Goal: Task Accomplishment & Management: Complete application form

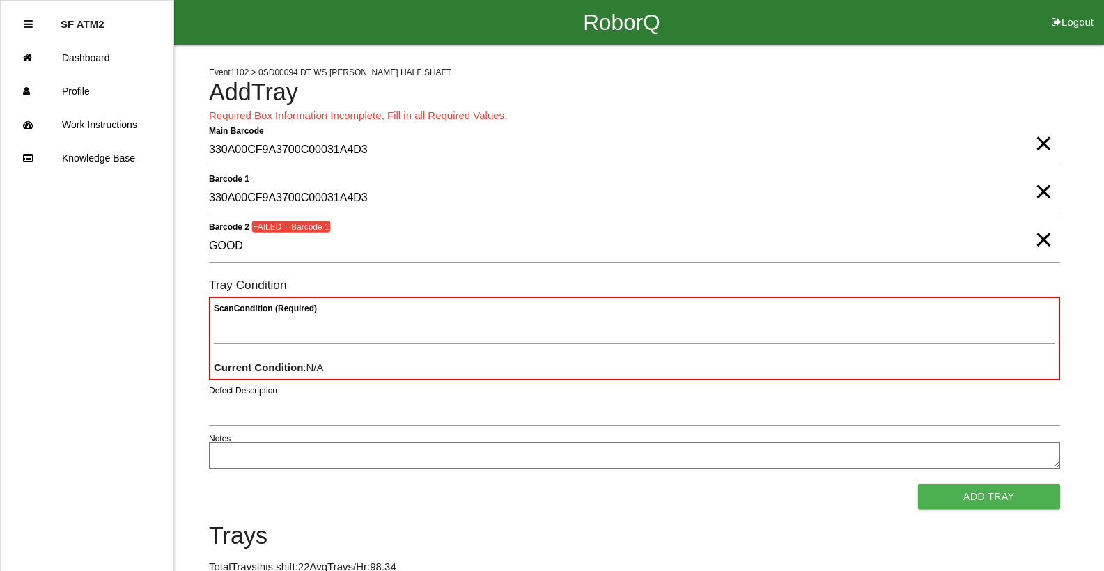
click at [1047, 236] on span "×" at bounding box center [1043, 226] width 18 height 28
click at [1040, 192] on span "×" at bounding box center [1043, 178] width 18 height 28
click at [1040, 143] on span "×" at bounding box center [1043, 130] width 18 height 28
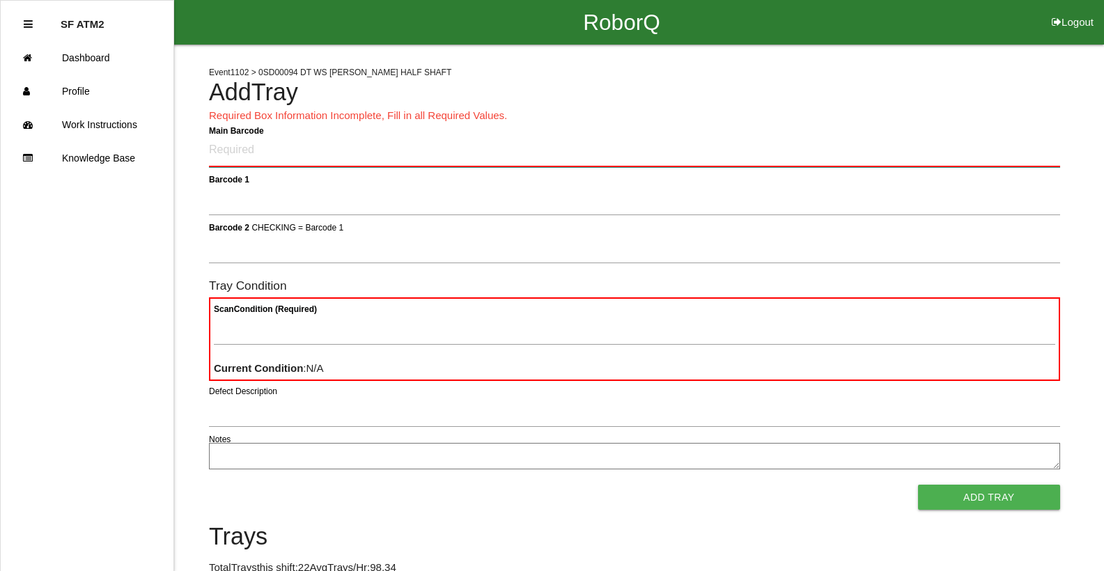
click at [231, 156] on Barcode "Main Barcode" at bounding box center [634, 150] width 851 height 33
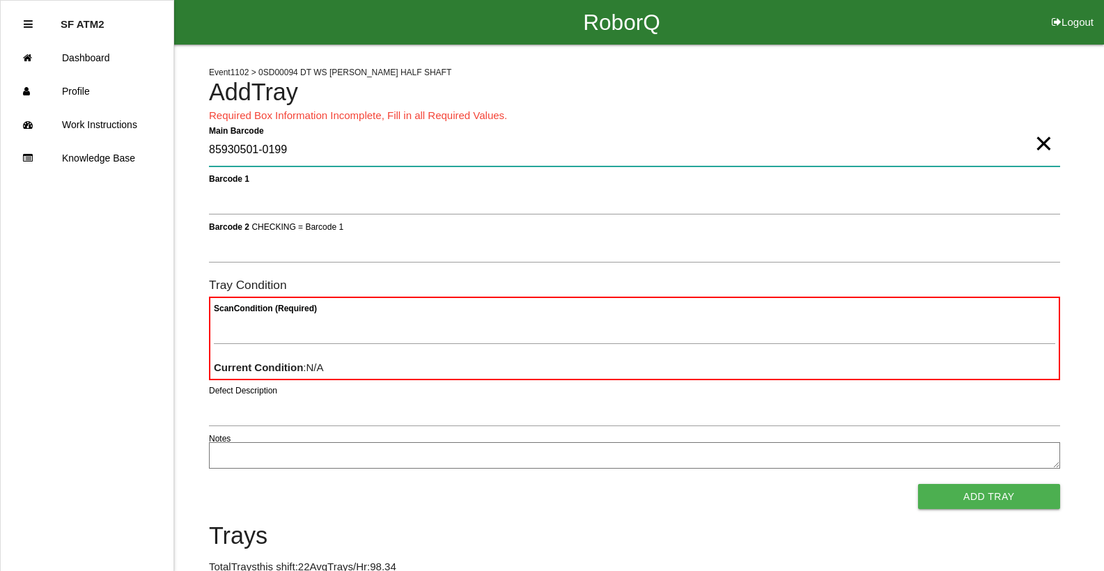
type Barcode "85930501-0199"
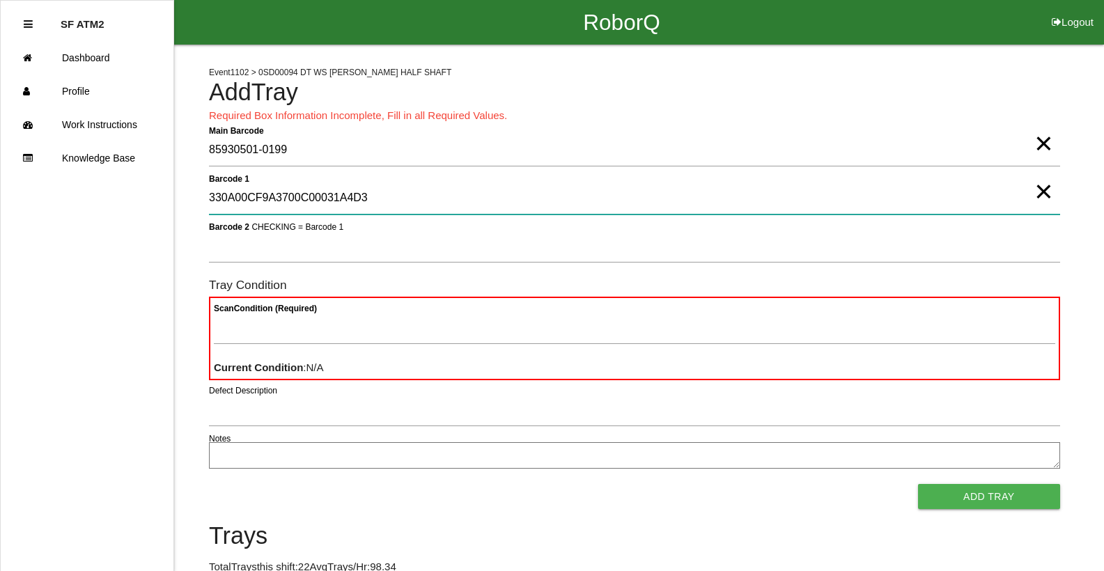
type 1 "330A00CF9A3700C00031A4D3"
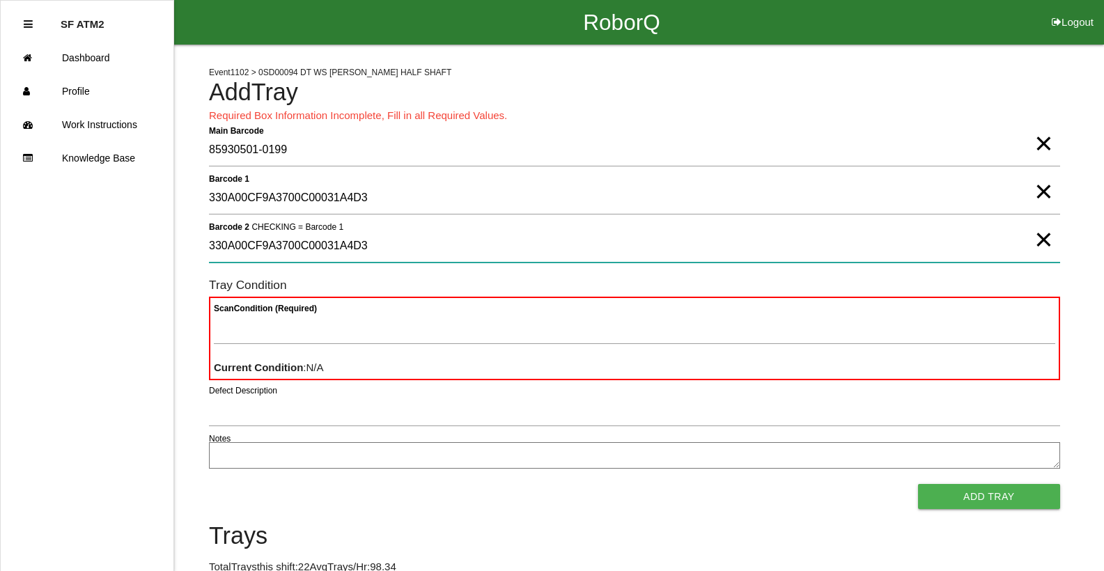
type 2 "330A00CF9A3700C00031A4D3"
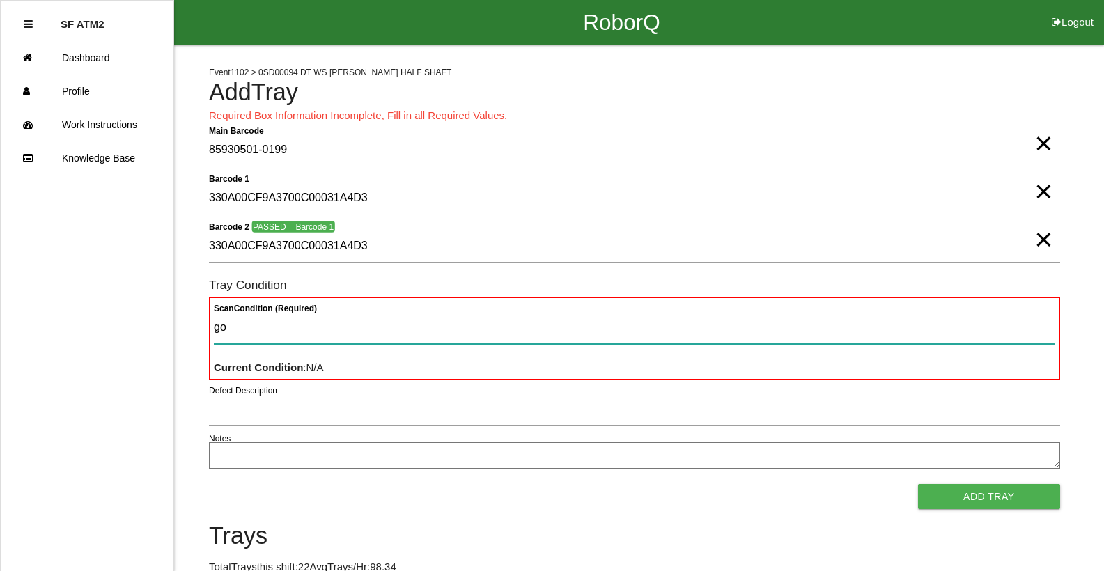
type Condition "goo"
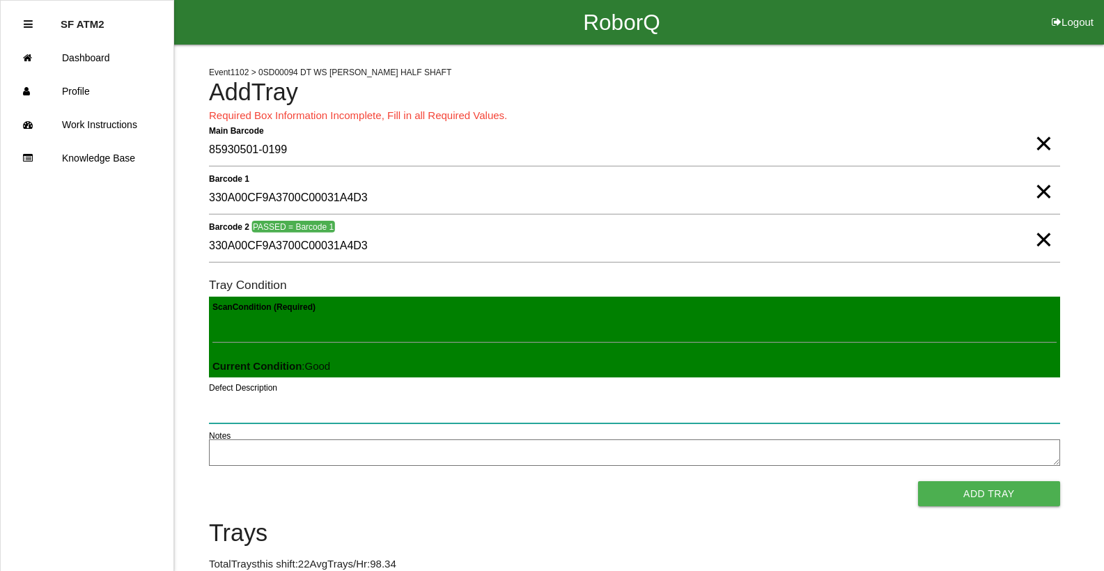
click at [918, 481] on button "Add Tray" at bounding box center [989, 493] width 142 height 25
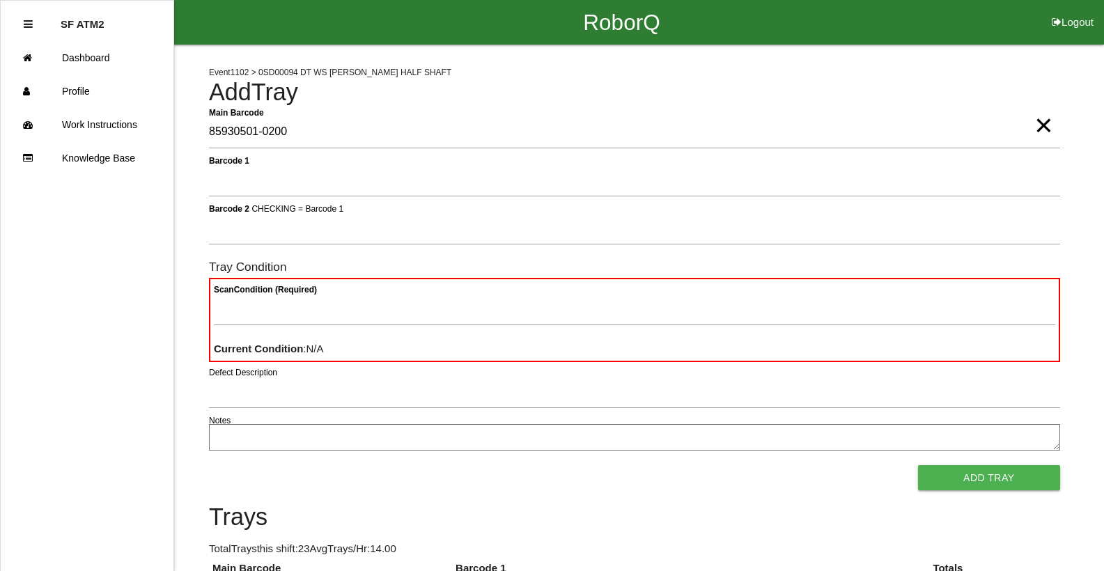
type Barcode "85930501-0200"
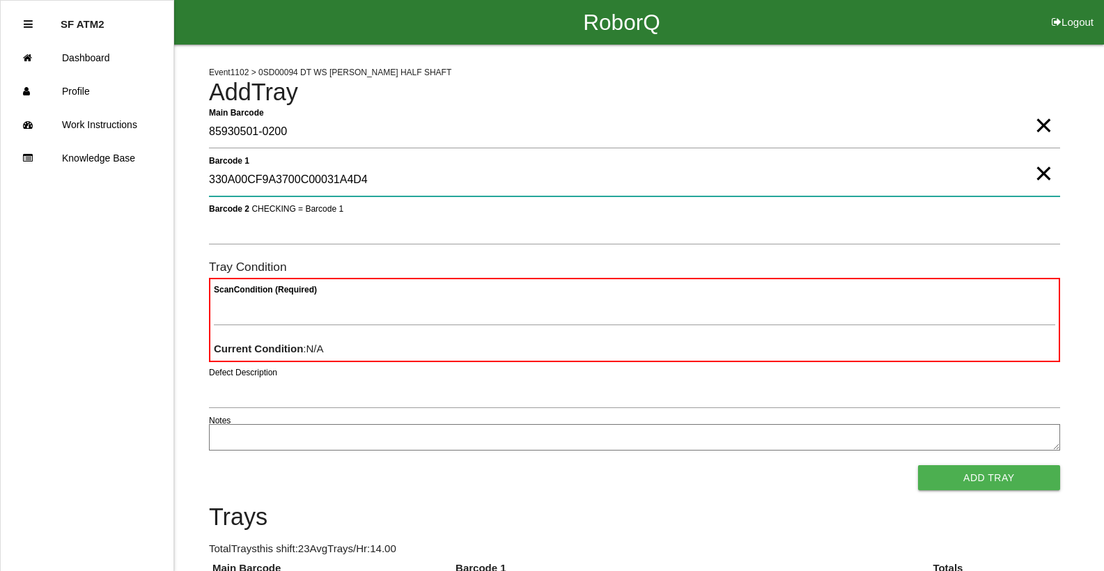
type 1 "330A00CF9A3700C00031A4D4"
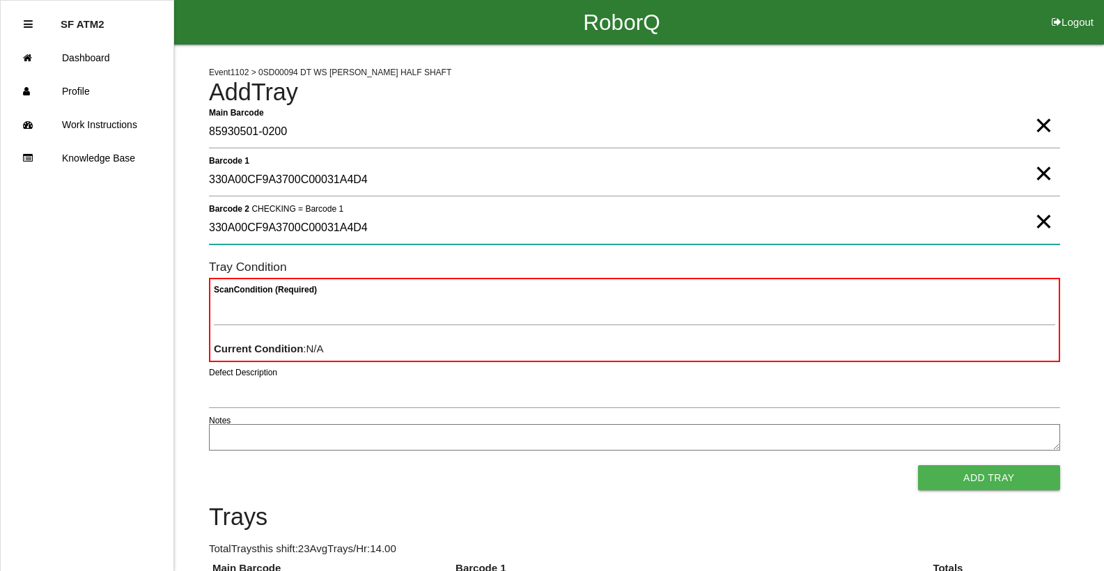
type 2 "330A00CF9A3700C00031A4D4"
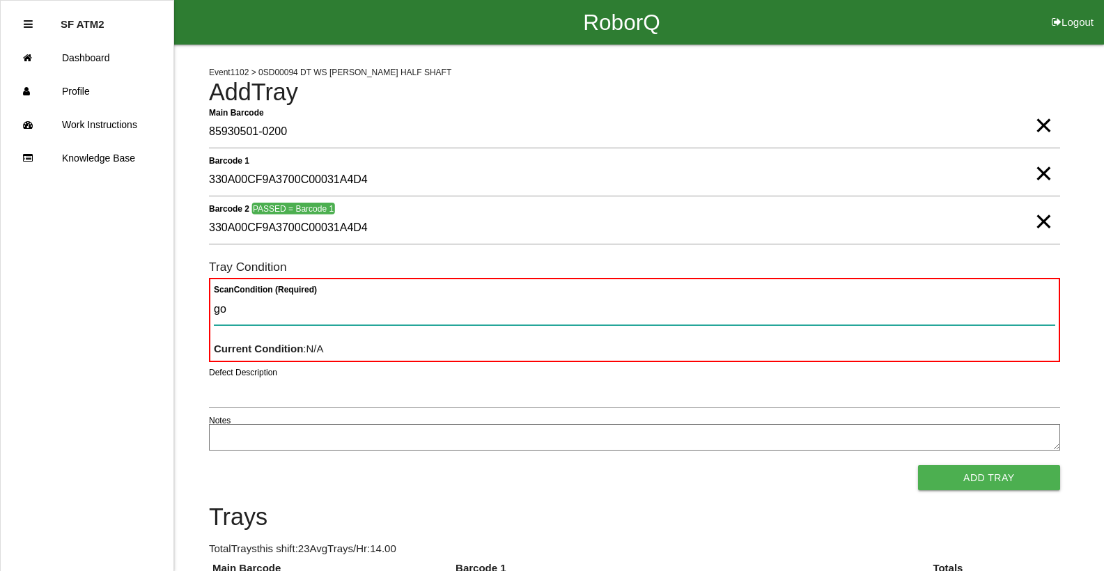
type Condition "goo"
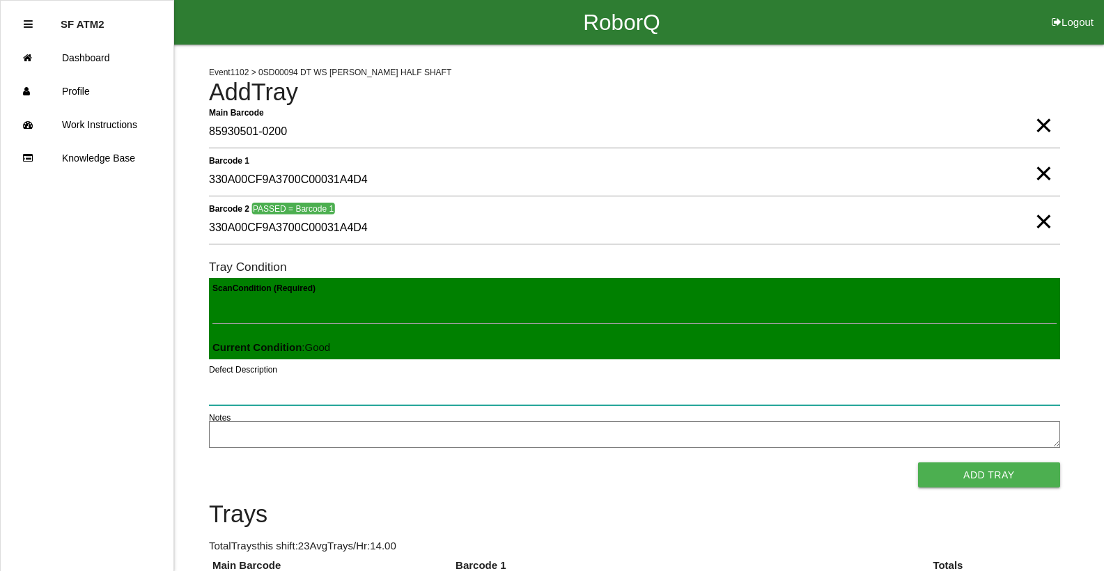
click at [918, 462] on button "Add Tray" at bounding box center [989, 474] width 142 height 25
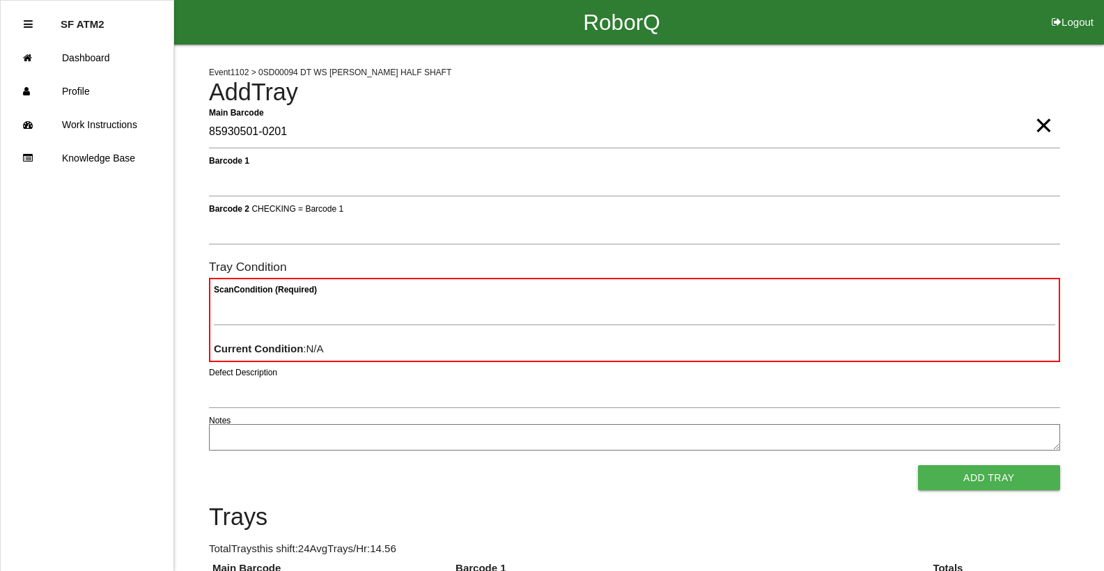
type Barcode "85930501-0201"
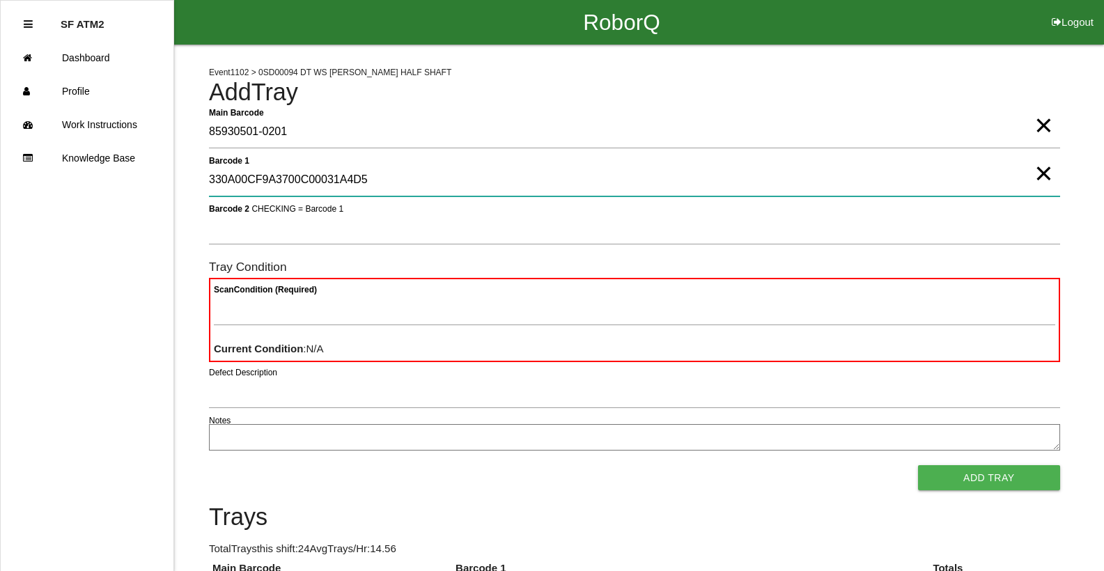
type 1 "330A00CF9A3700C00031A4D5"
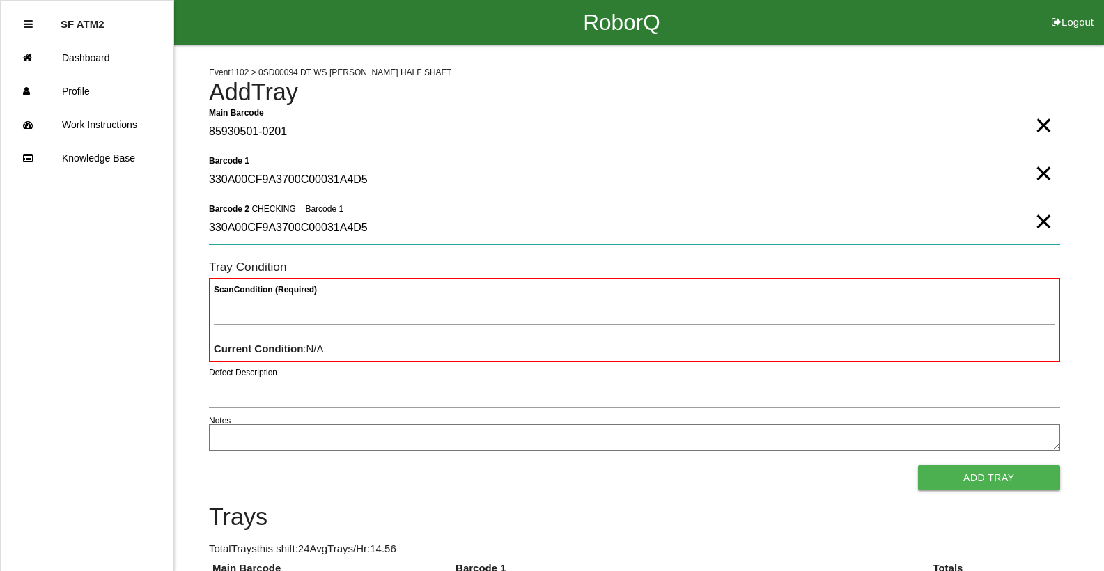
type 2 "330A00CF9A3700C00031A4D5"
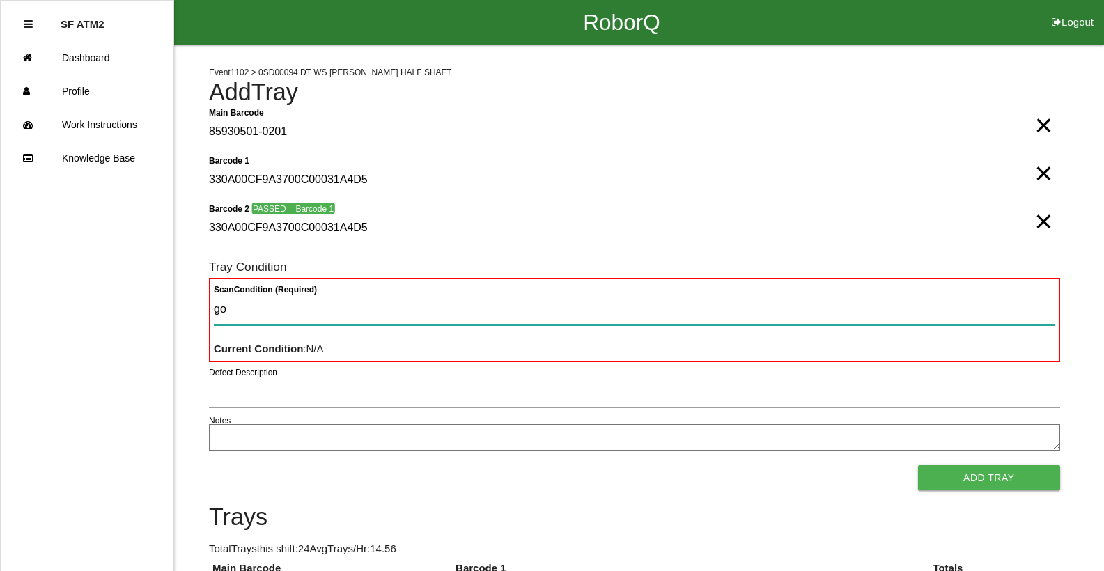
type Condition "goo"
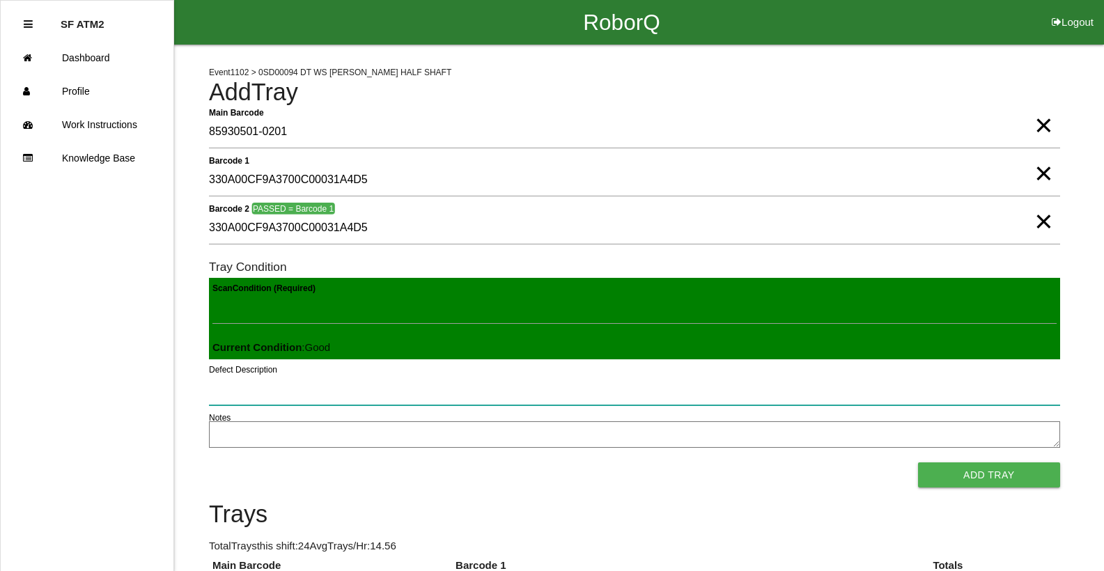
click at [918, 462] on button "Add Tray" at bounding box center [989, 474] width 142 height 25
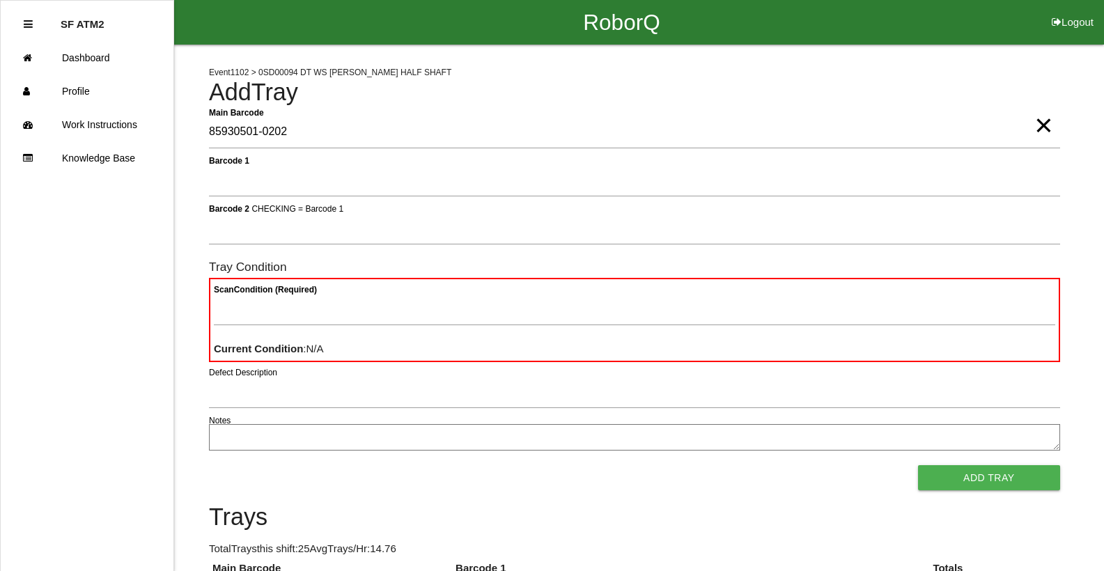
type Barcode "85930501-0202"
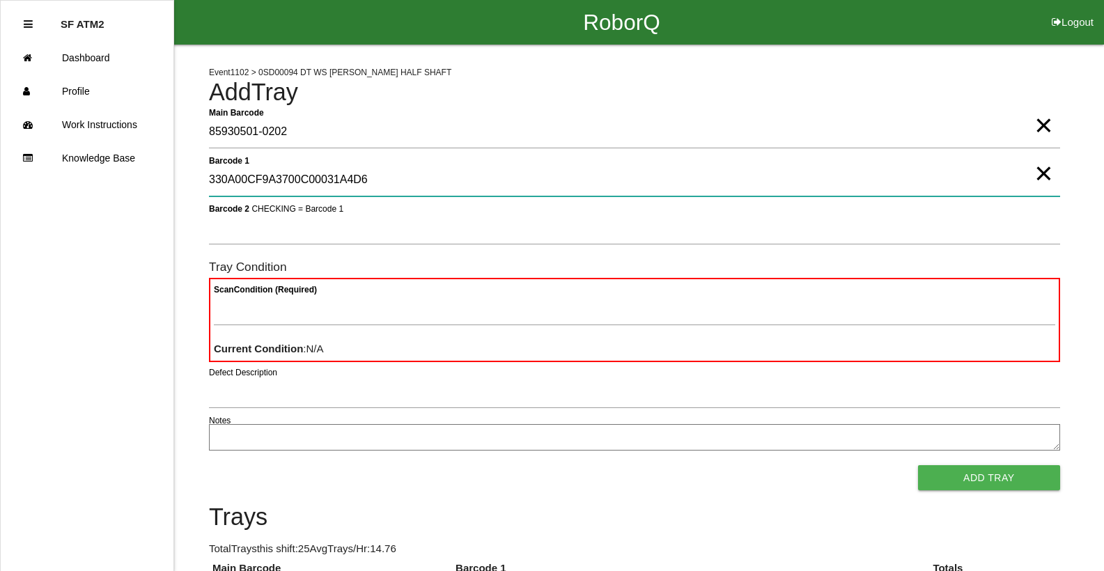
type 1 "330A00CF9A3700C00031A4D6"
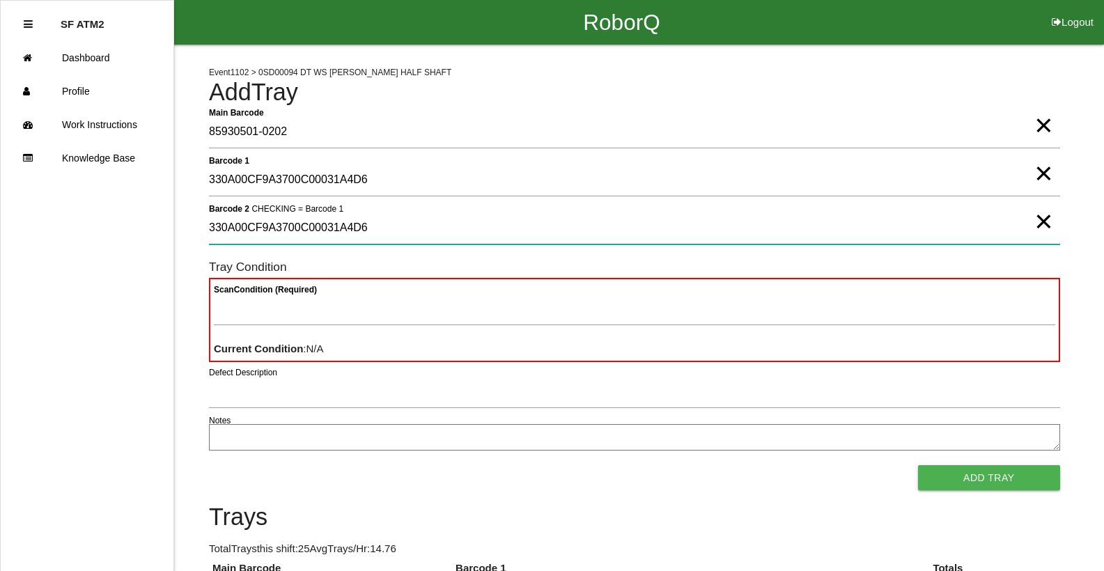
type 2 "330A00CF9A3700C00031A4D6"
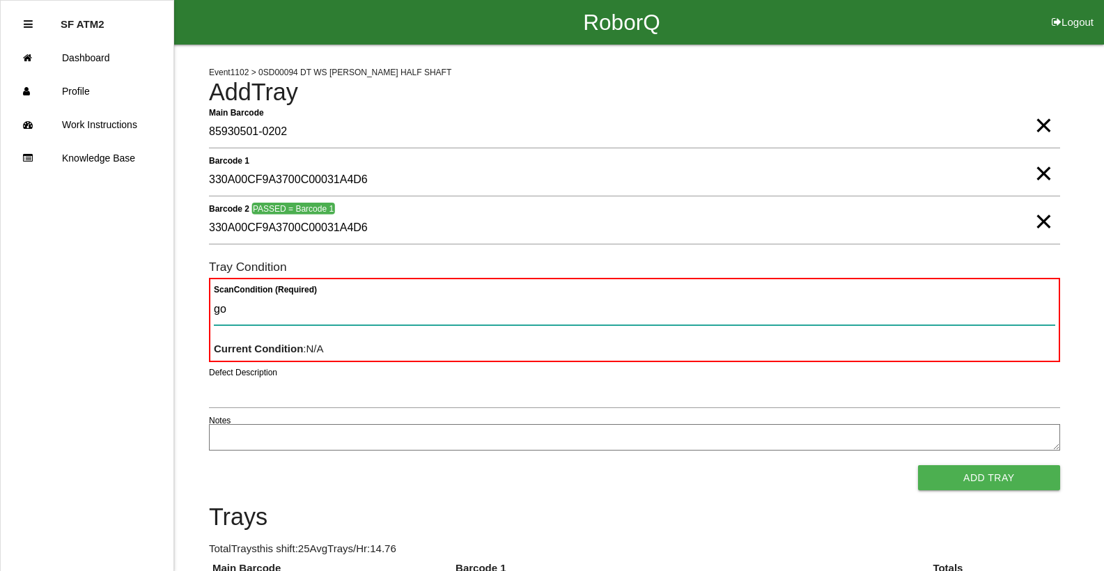
type Condition "goo"
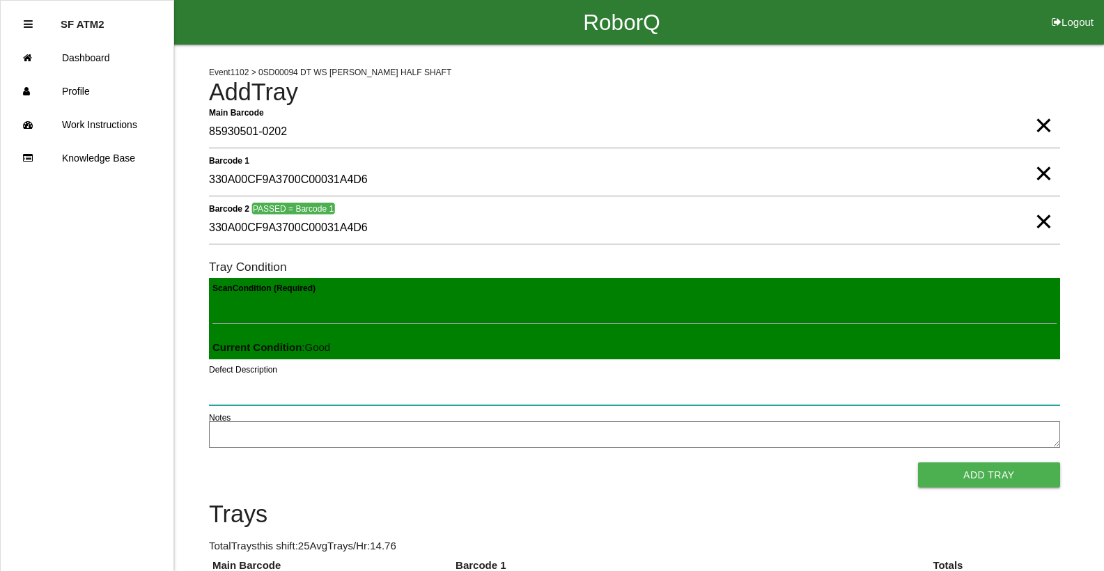
click at [918, 462] on button "Add Tray" at bounding box center [989, 474] width 142 height 25
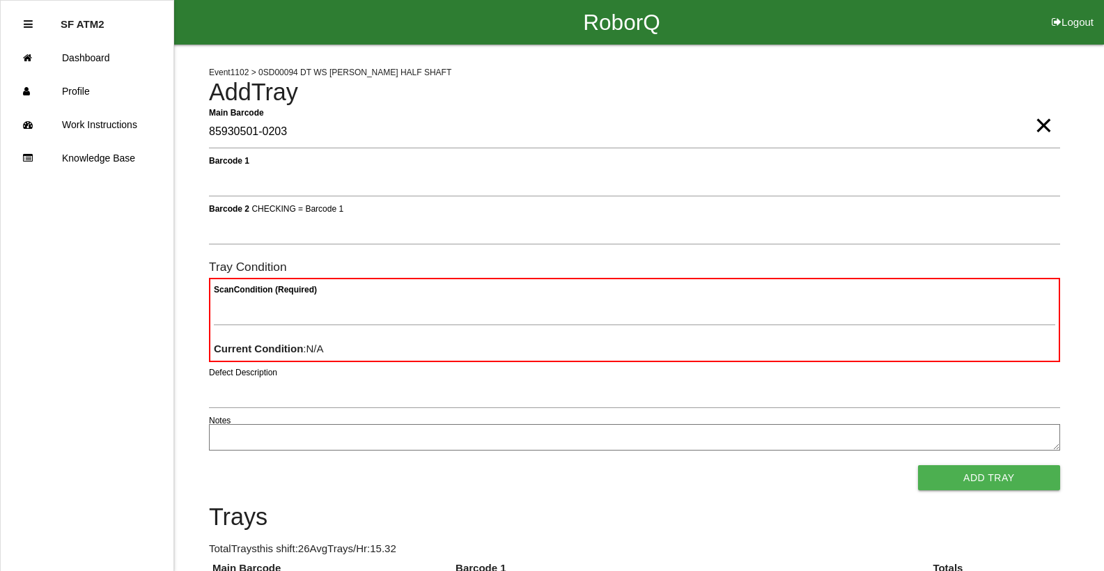
type Barcode "85930501-0203"
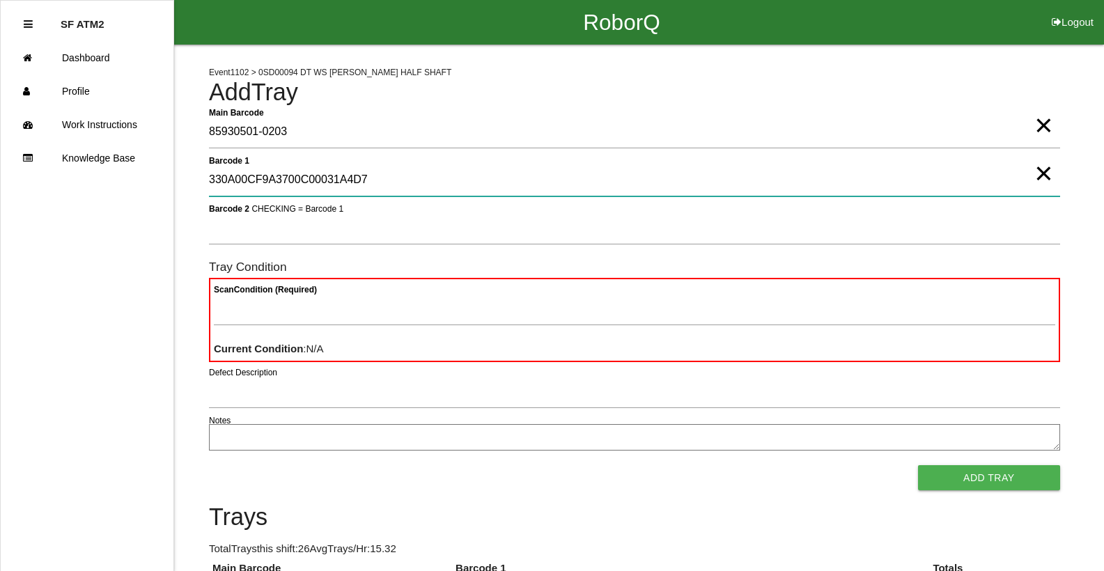
type 1 "330A00CF9A3700C00031A4D7"
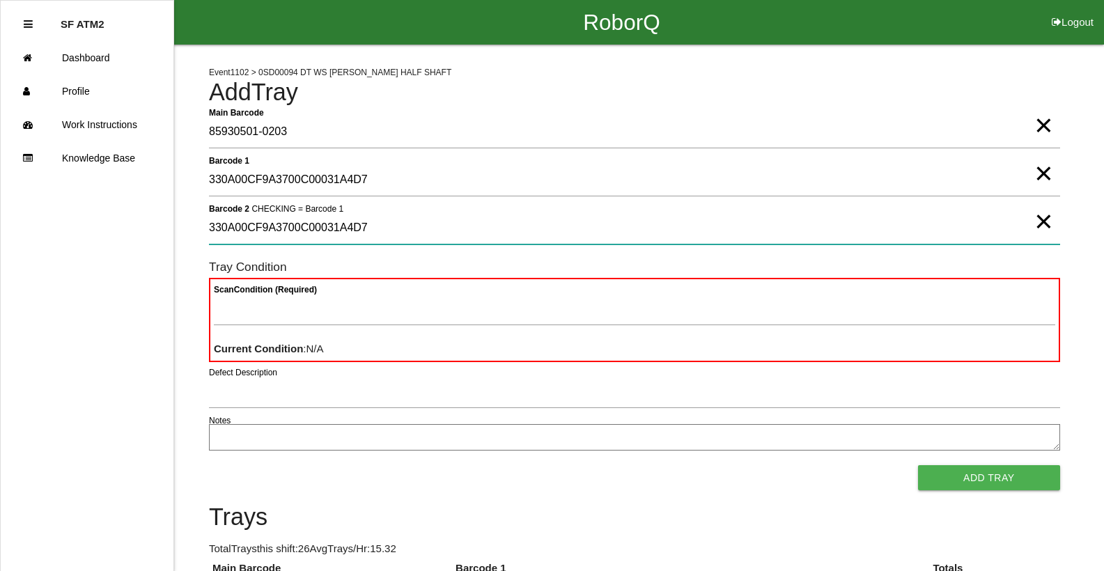
type 2 "330A00CF9A3700C00031A4D7"
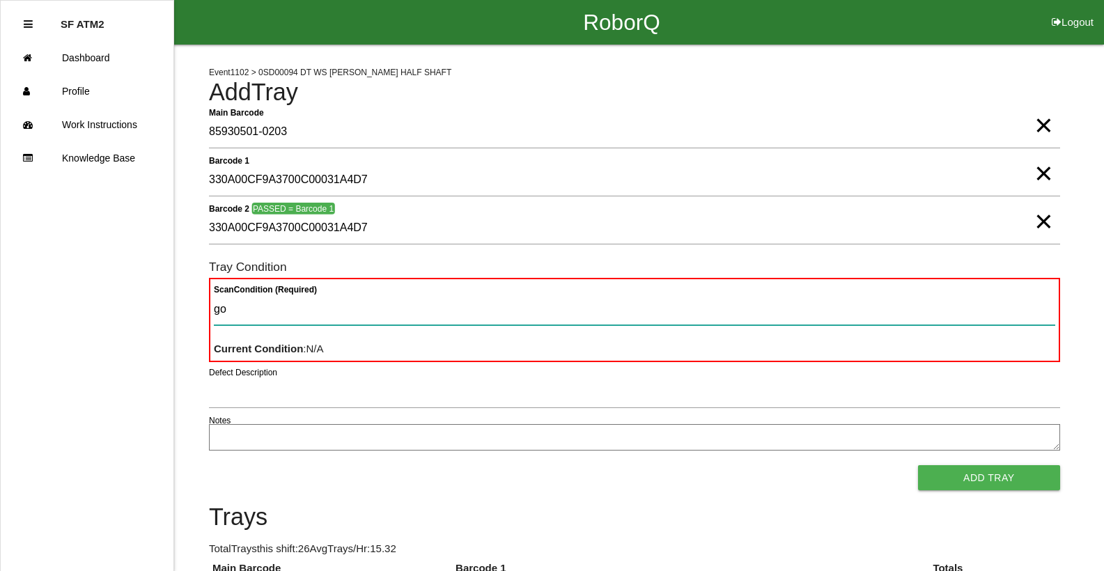
type Condition "goo"
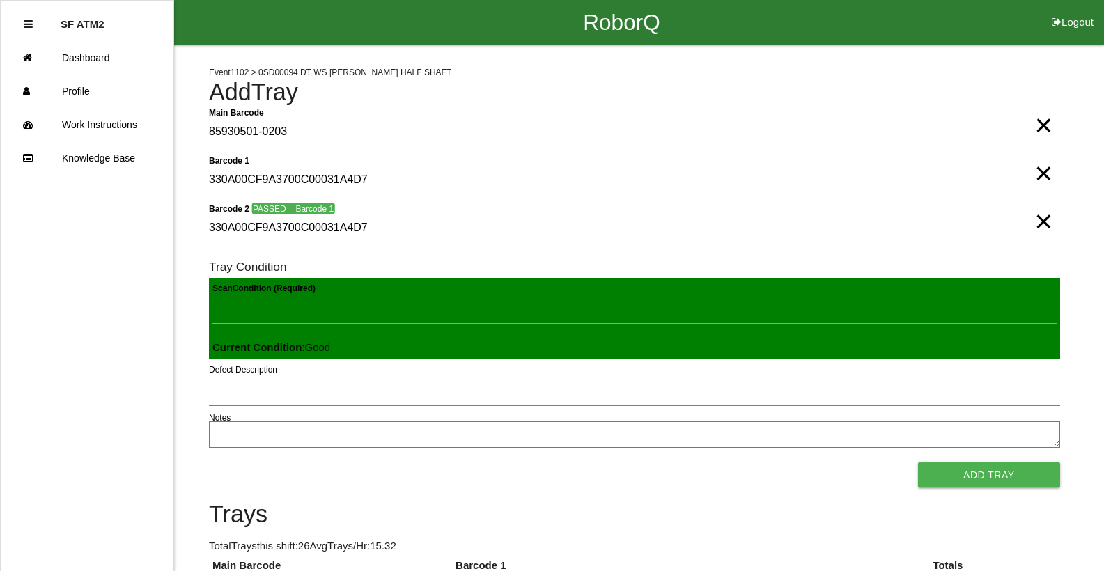
click at [918, 462] on button "Add Tray" at bounding box center [989, 474] width 142 height 25
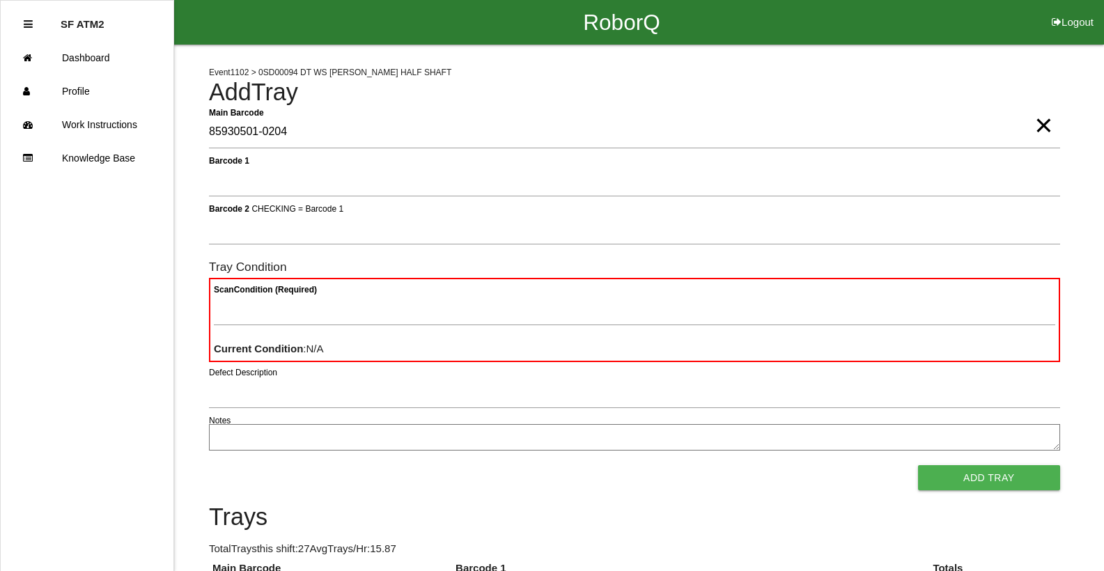
type Barcode "85930501-0204"
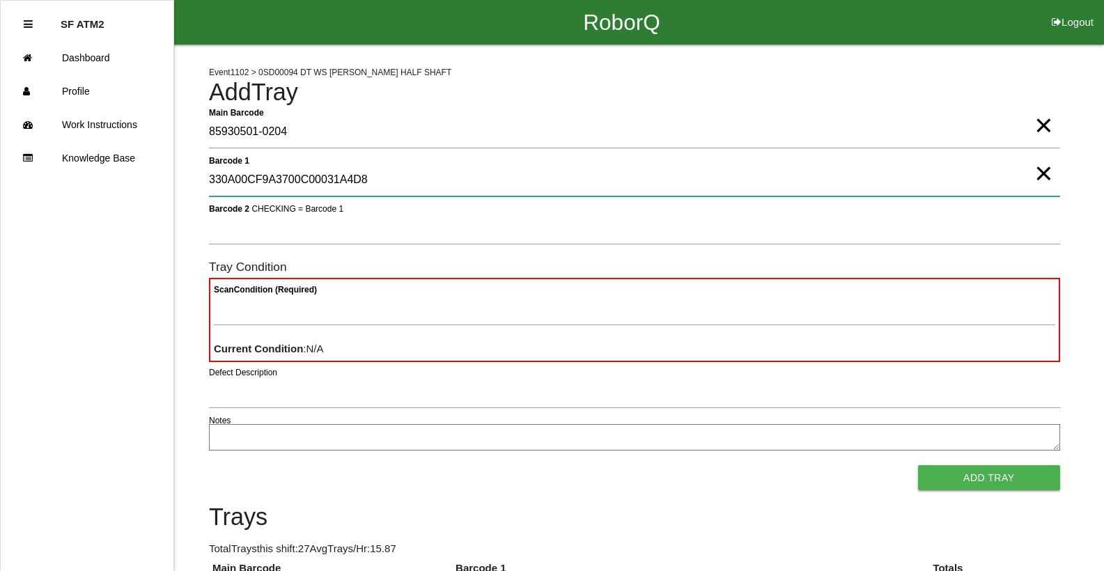
type 1 "330A00CF9A3700C00031A4D8"
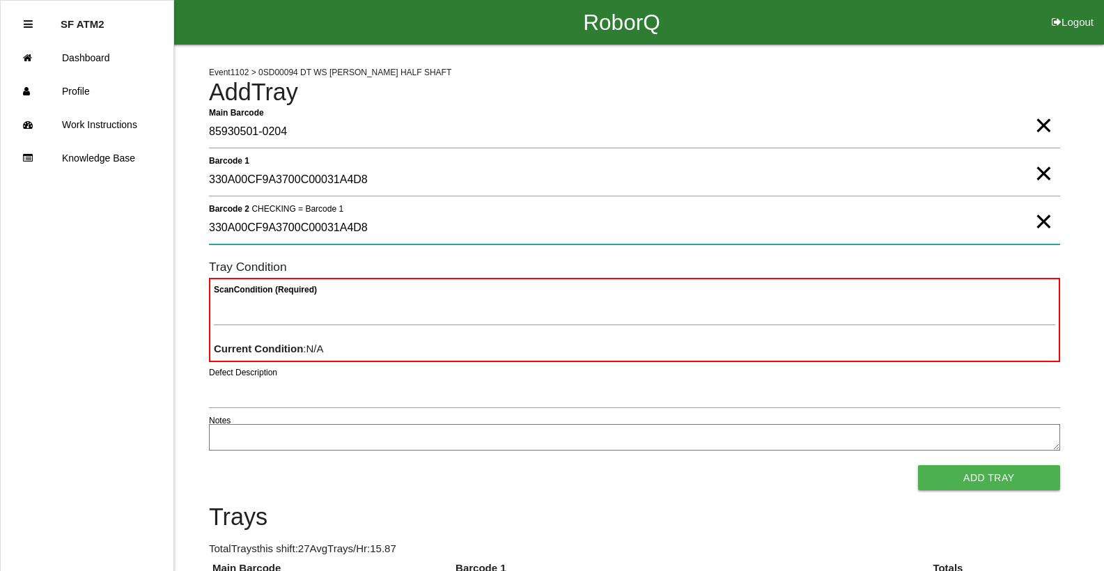
type 2 "330A00CF9A3700C00031A4D8"
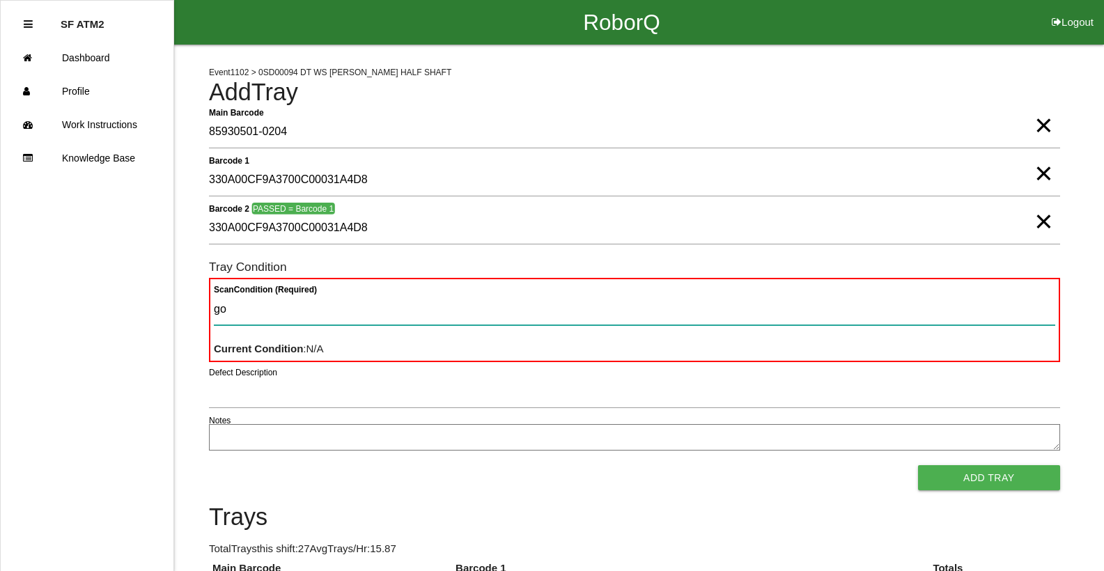
type Condition "goo"
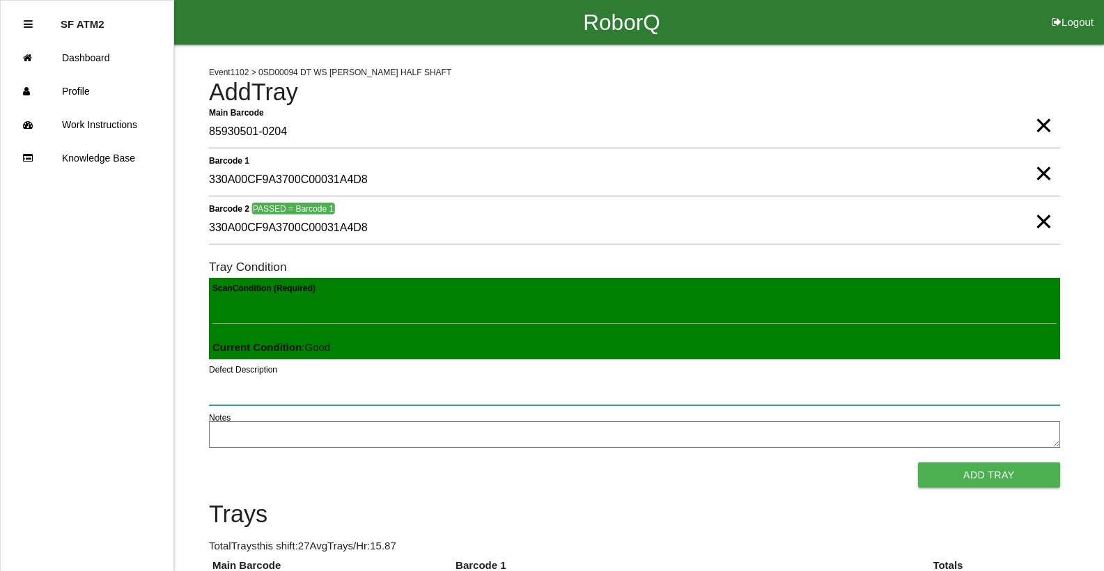
click at [918, 462] on button "Add Tray" at bounding box center [989, 474] width 142 height 25
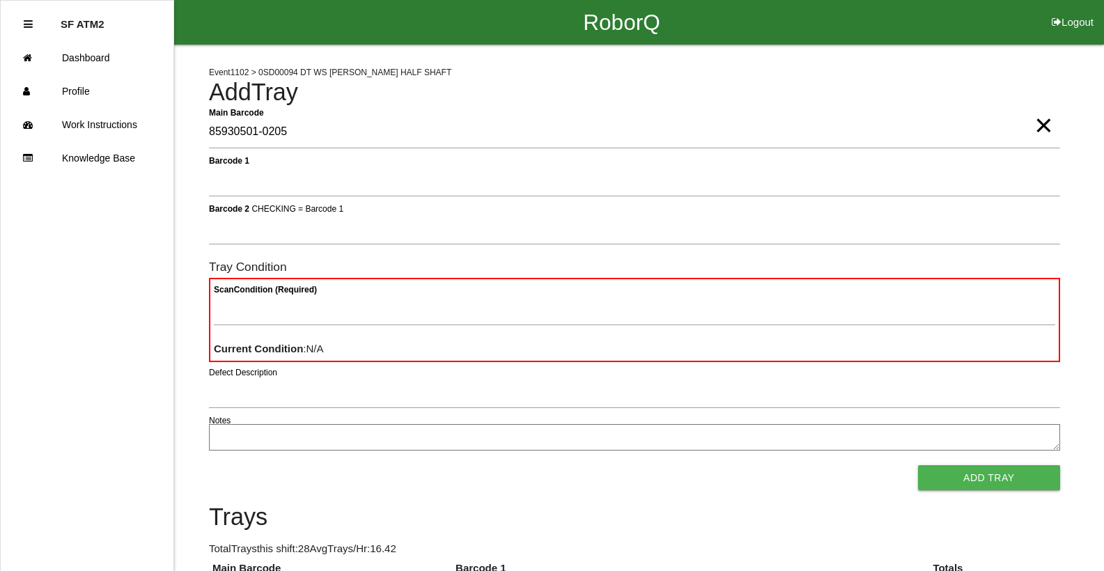
type Barcode "85930501-0205"
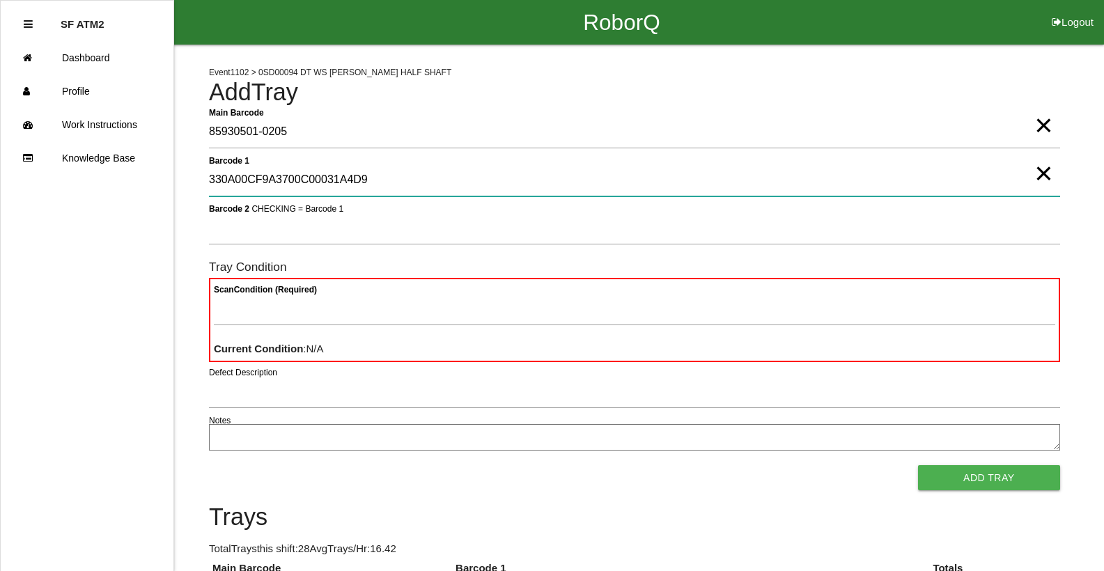
type 1 "330A00CF9A3700C00031A4D9"
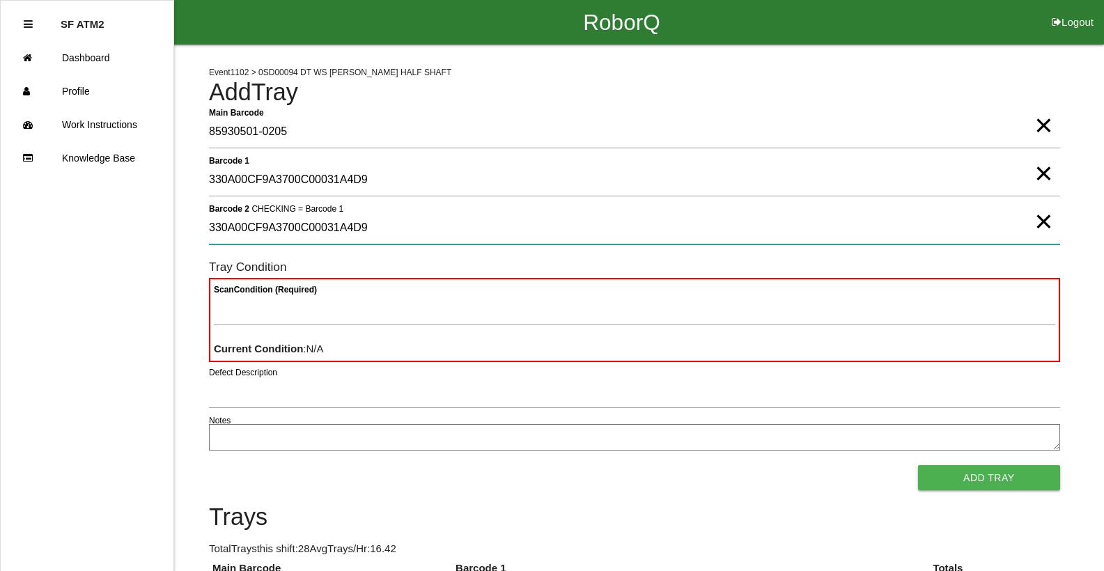
type 2 "330A00CF9A3700C00031A4D9"
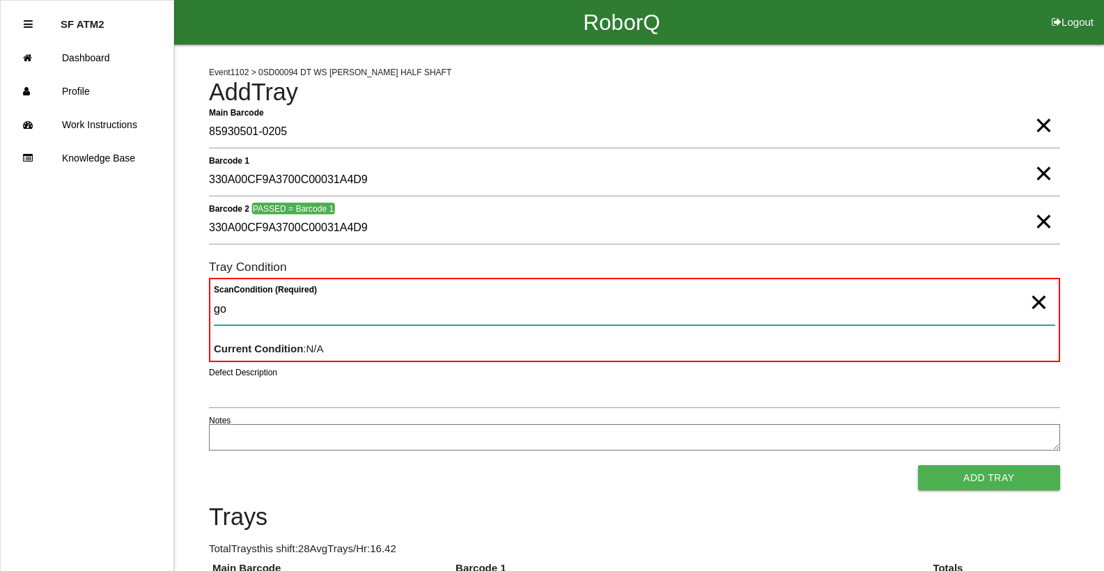
type Condition "goo"
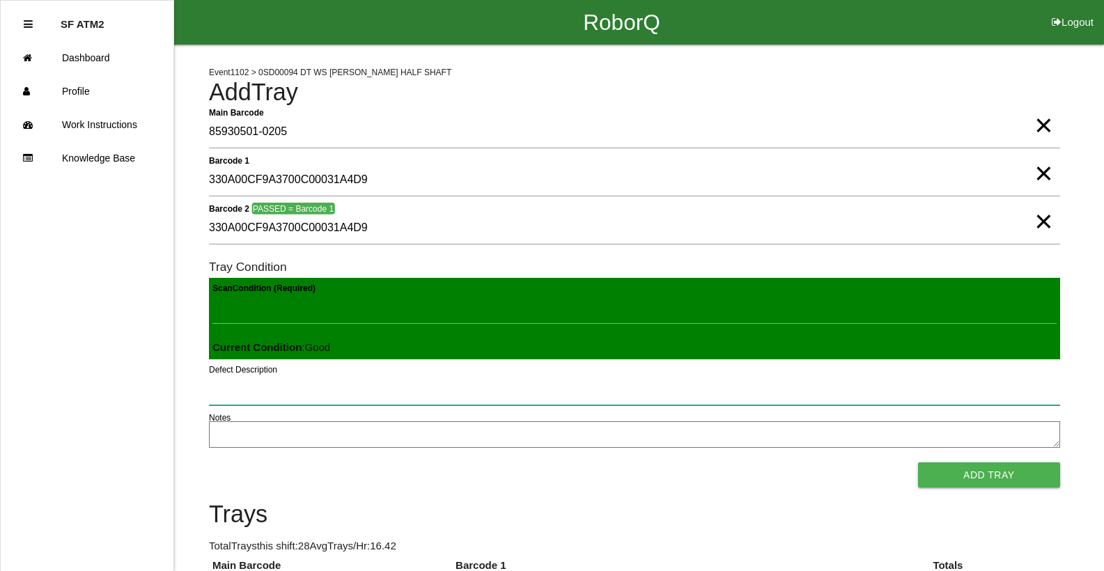
click at [918, 462] on button "Add Tray" at bounding box center [989, 474] width 142 height 25
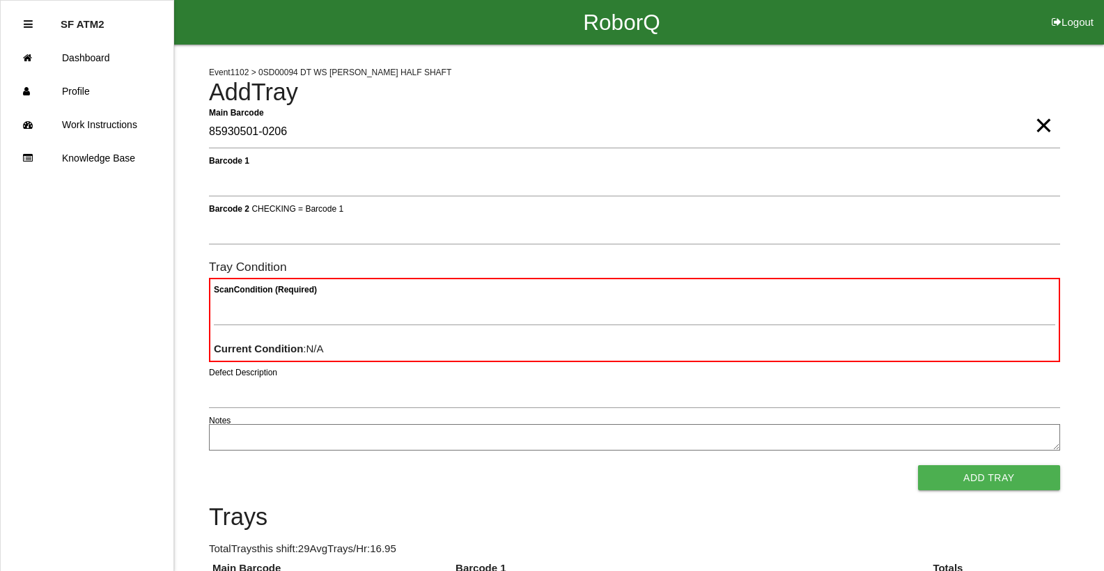
type Barcode "85930501-0206"
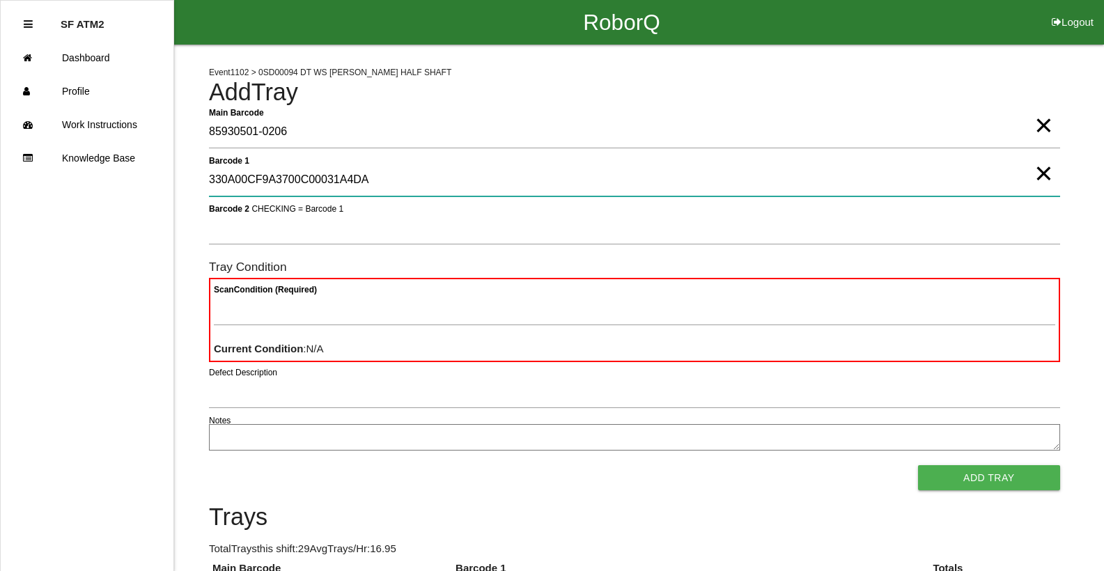
type 1 "330A00CF9A3700C00031A4DA"
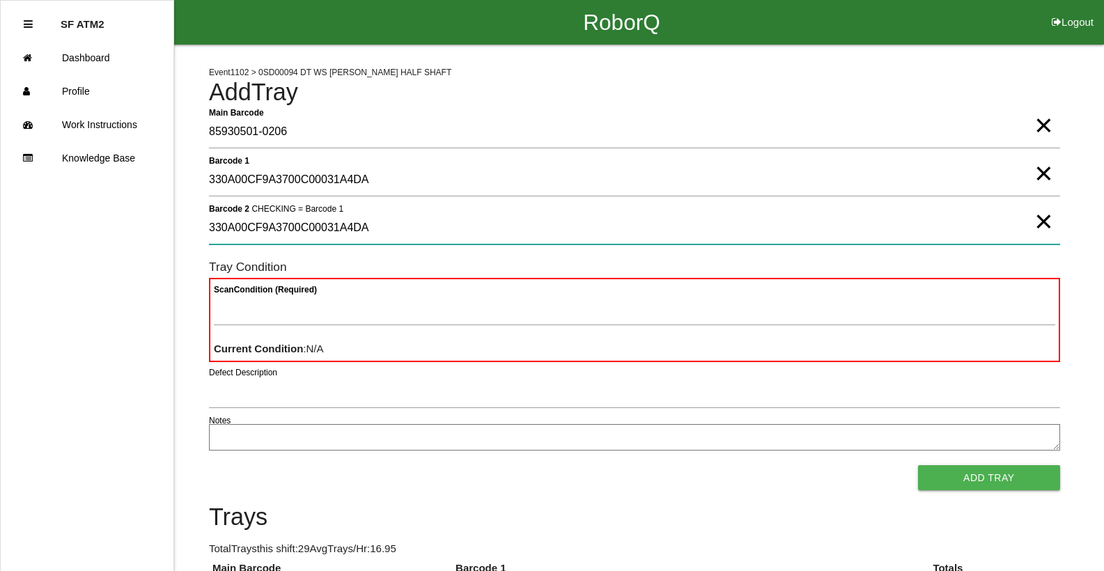
type 2 "330A00CF9A3700C00031A4DA"
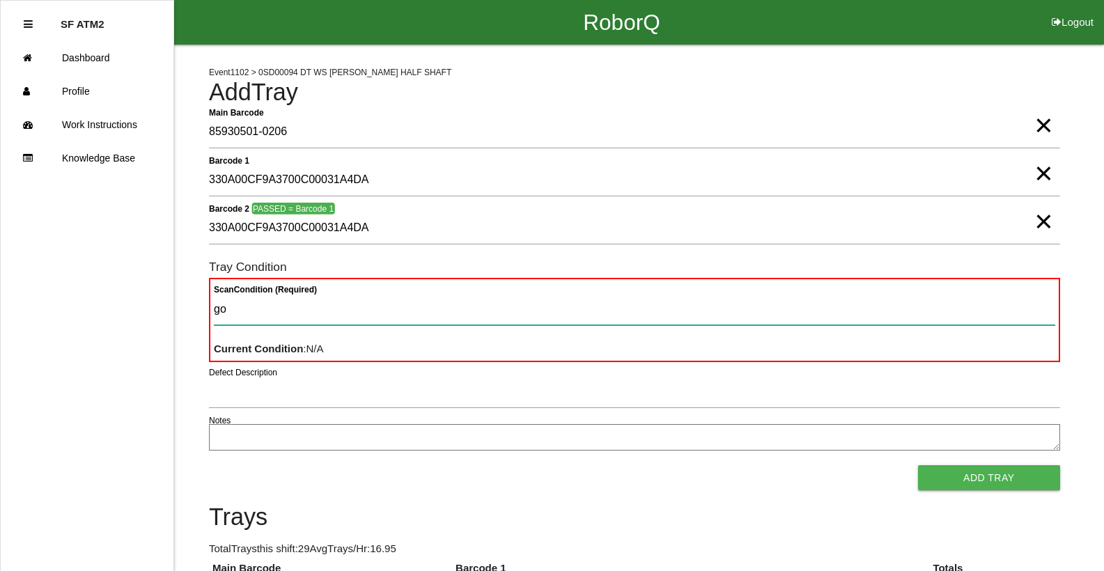
type Condition "goo"
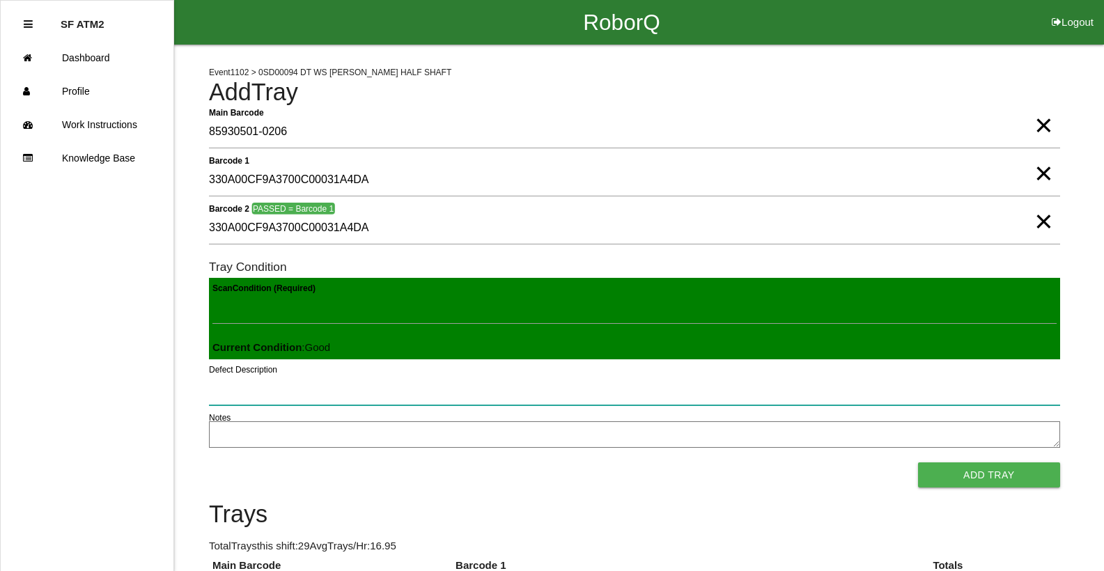
click at [918, 462] on button "Add Tray" at bounding box center [989, 474] width 142 height 25
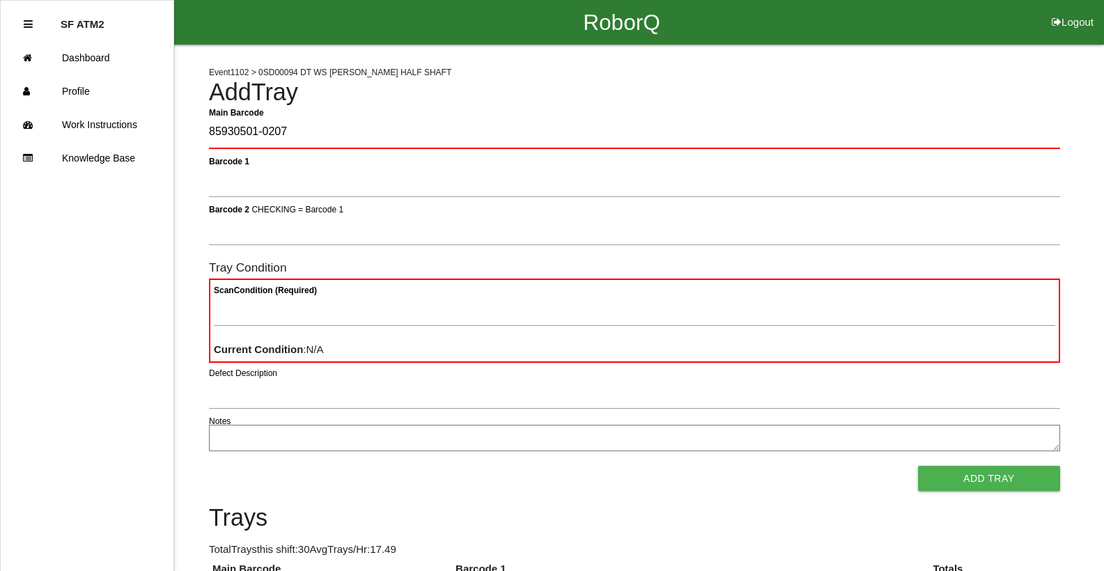
type Barcode "85930501-0207"
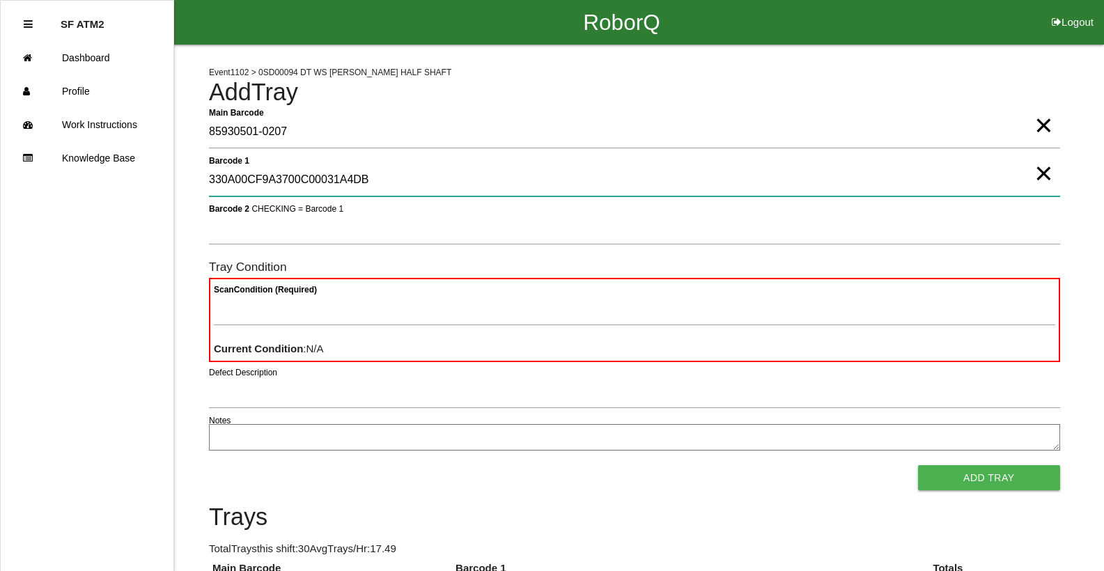
type 1 "330A00CF9A3700C00031A4DB"
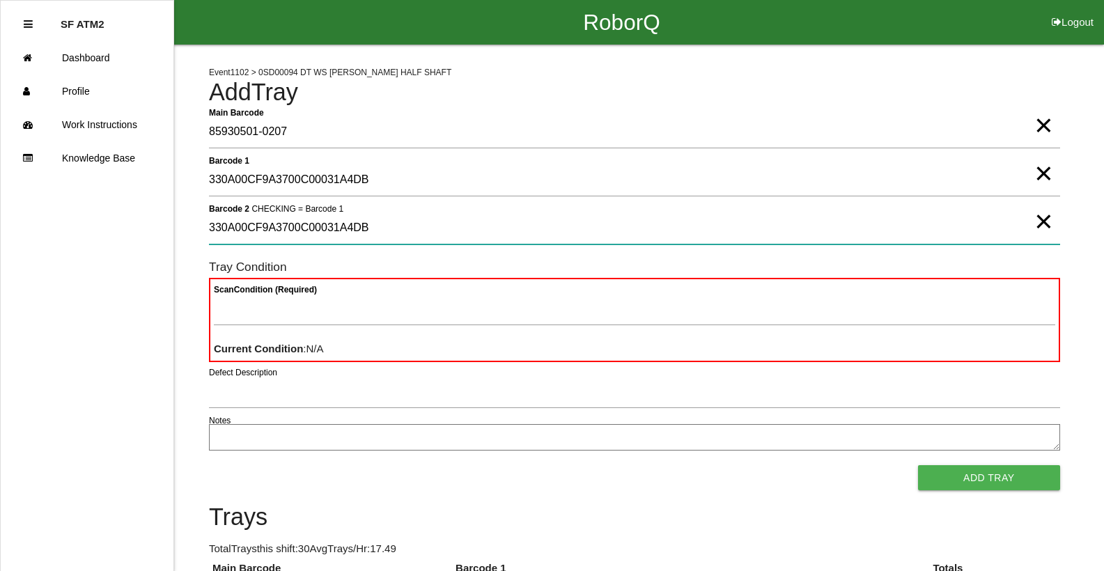
type 2 "330A00CF9A3700C00031A4DB"
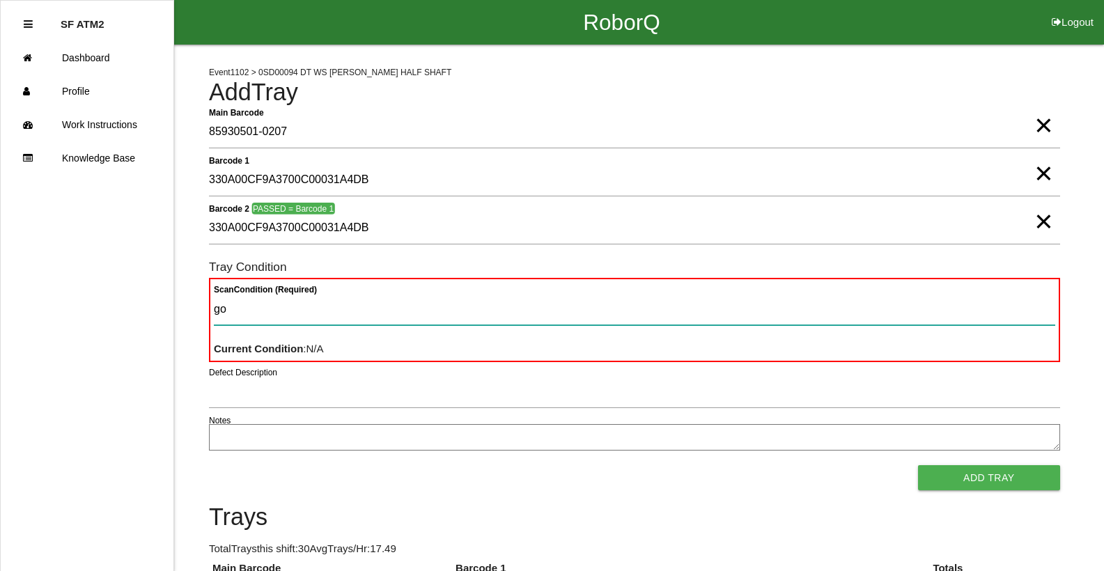
type Condition "goo"
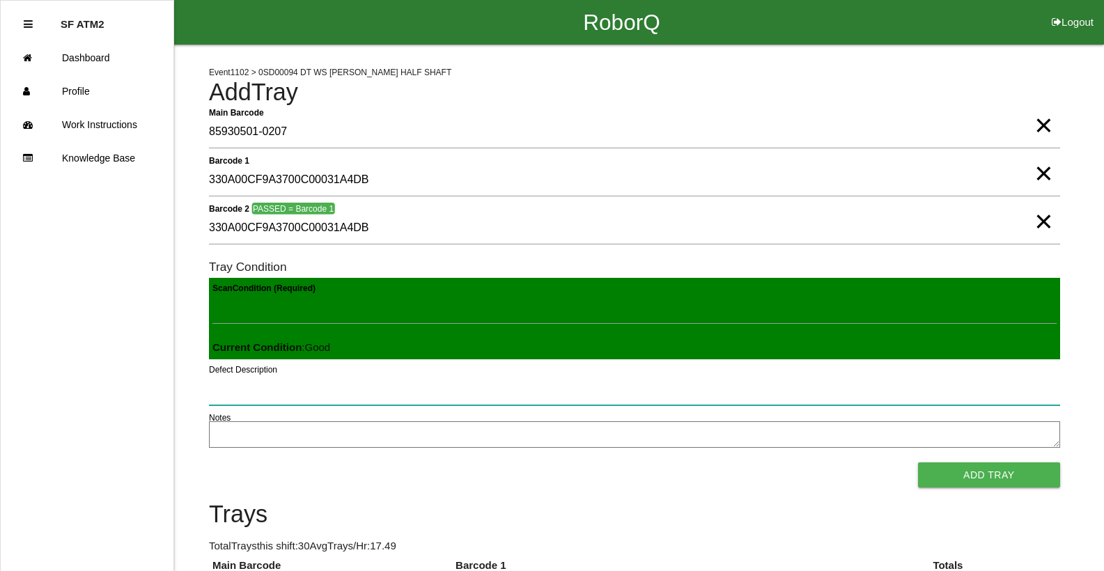
click at [918, 462] on button "Add Tray" at bounding box center [989, 474] width 142 height 25
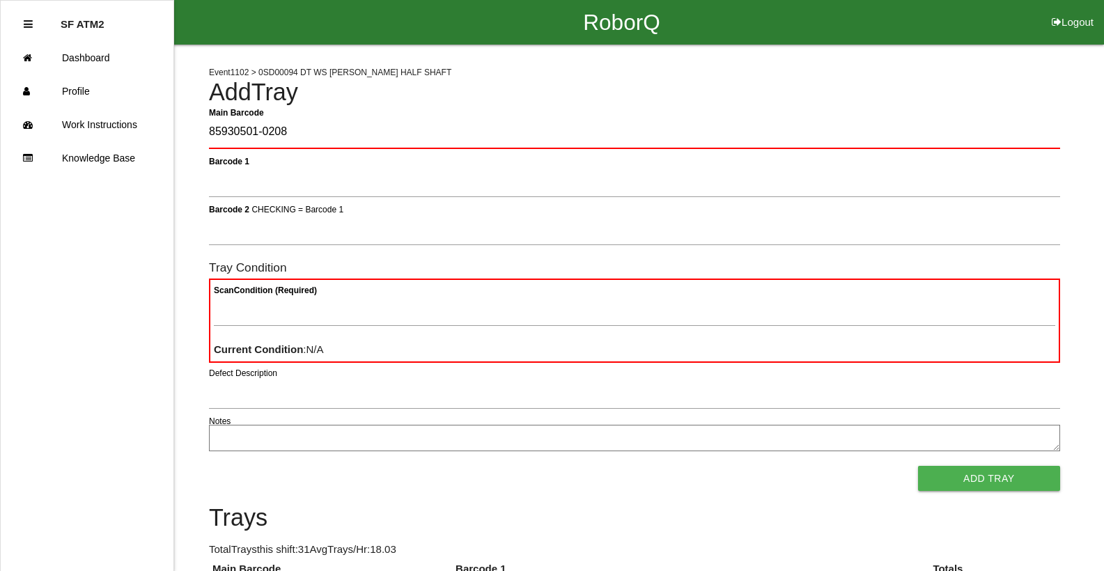
type Barcode "85930501-0208"
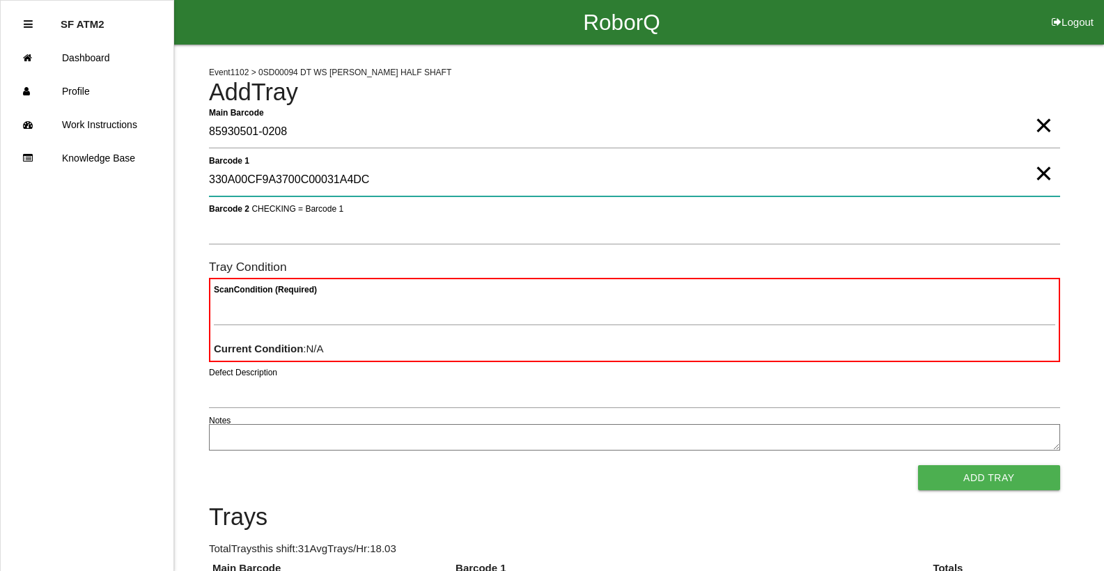
type 1 "330A00CF9A3700C00031A4DC"
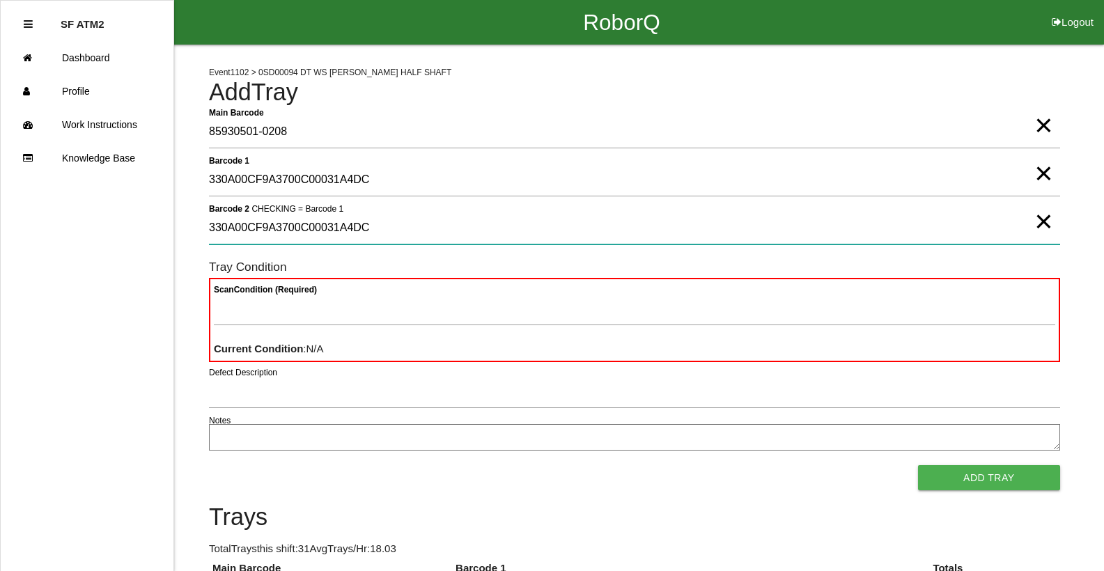
type 2 "330A00CF9A3700C00031A4DC"
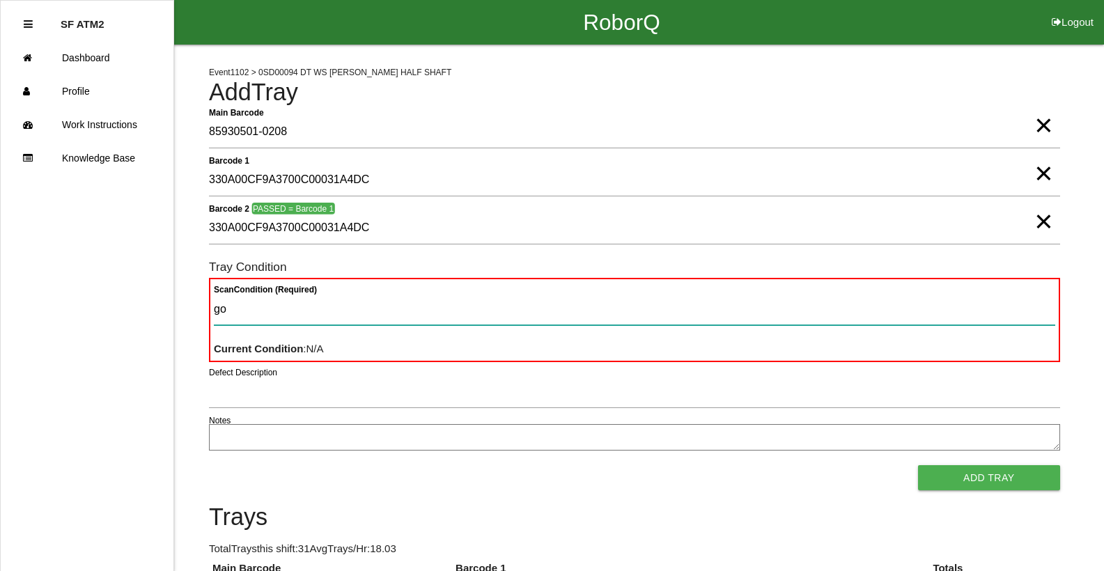
type Condition "goo"
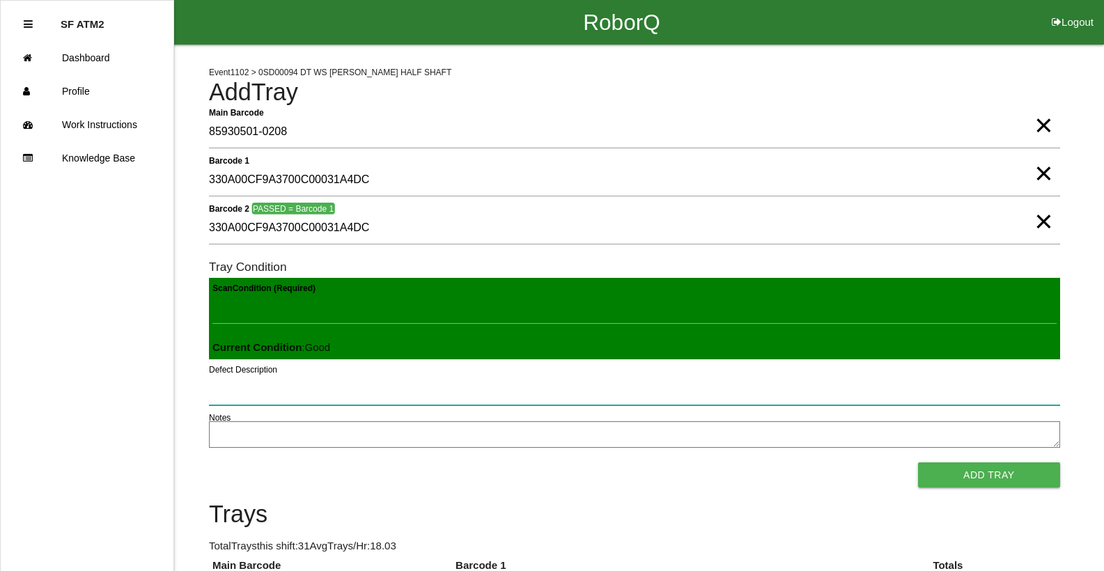
click at [918, 462] on button "Add Tray" at bounding box center [989, 474] width 142 height 25
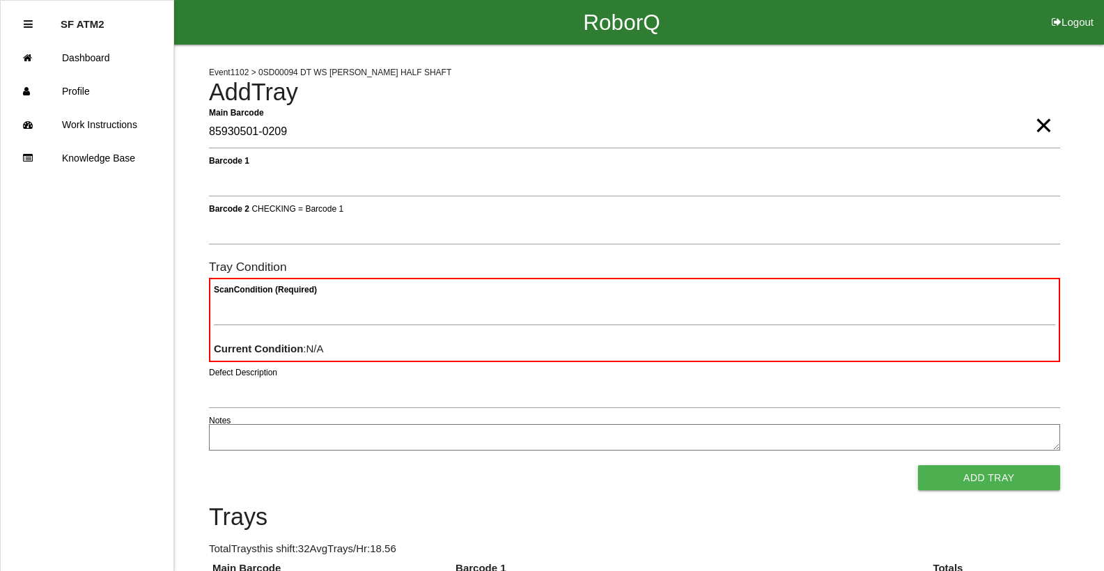
type Barcode "85930501-0209"
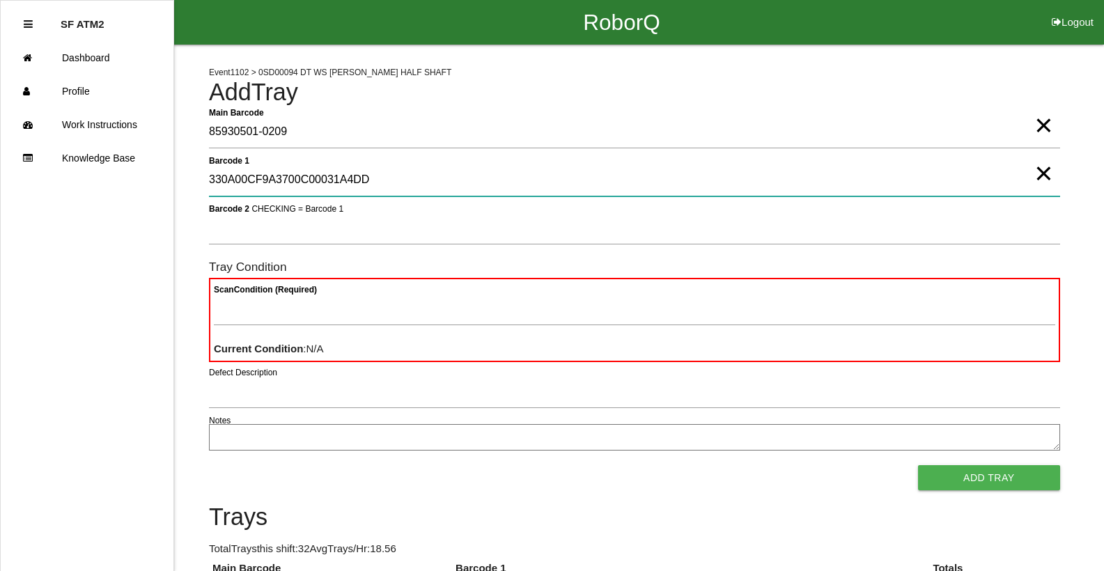
type 1 "330A00CF9A3700C00031A4DD"
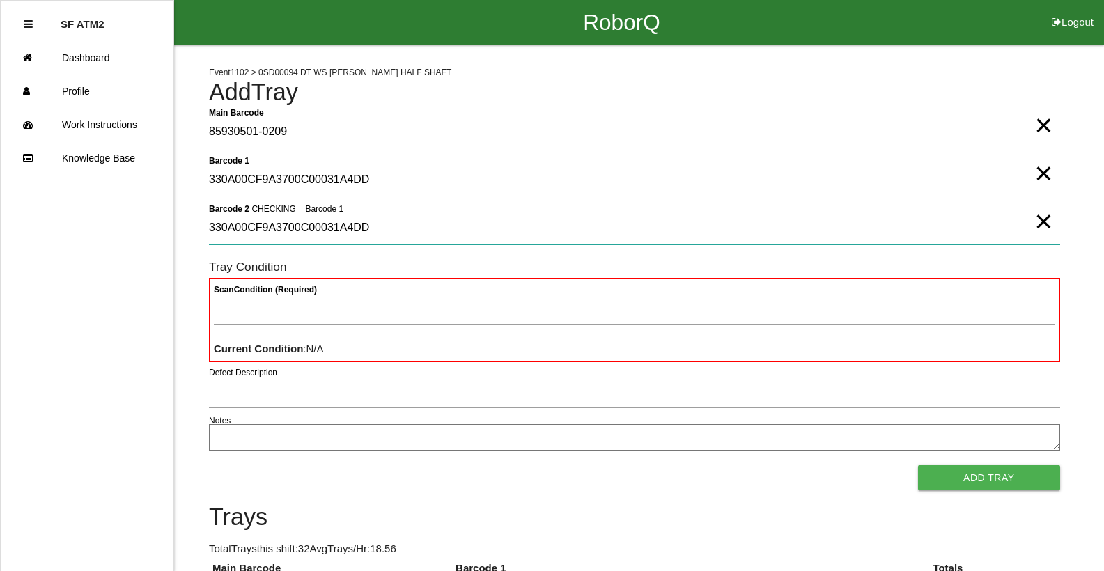
type 2 "330A00CF9A3700C00031A4DD"
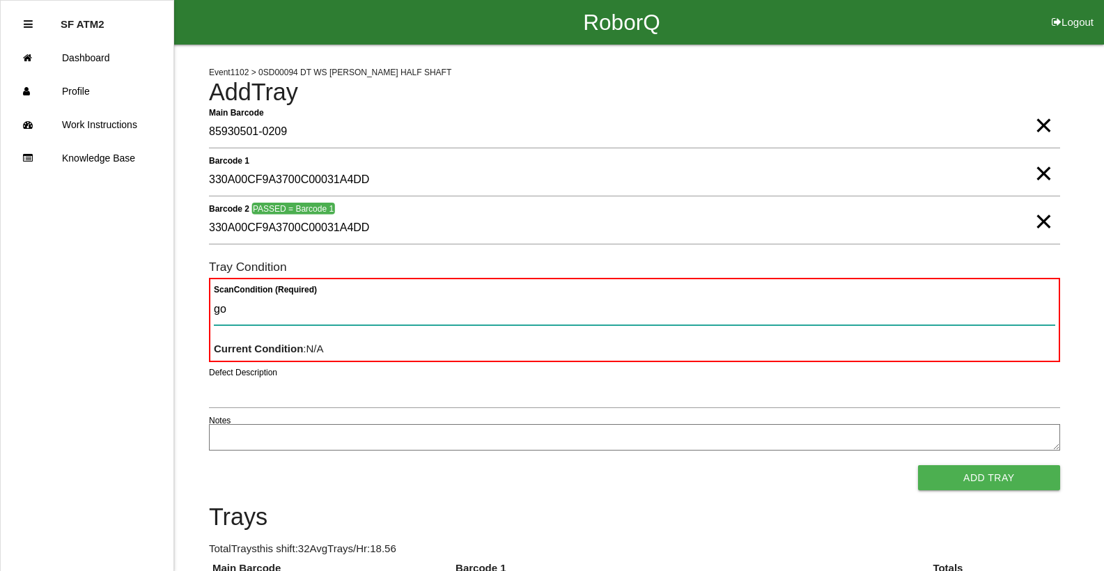
type Condition "goo"
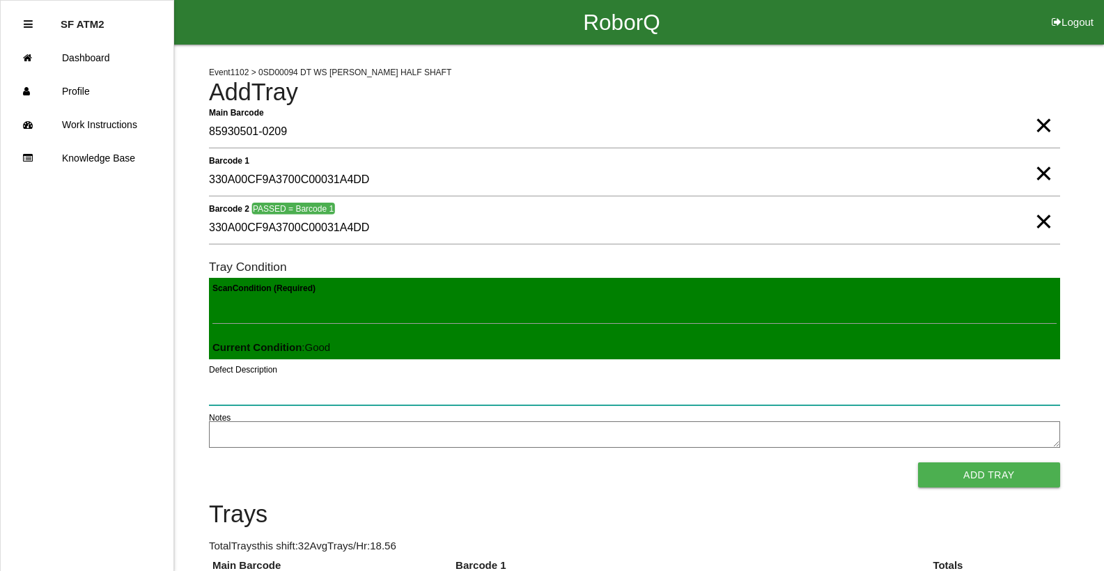
click at [918, 462] on button "Add Tray" at bounding box center [989, 474] width 142 height 25
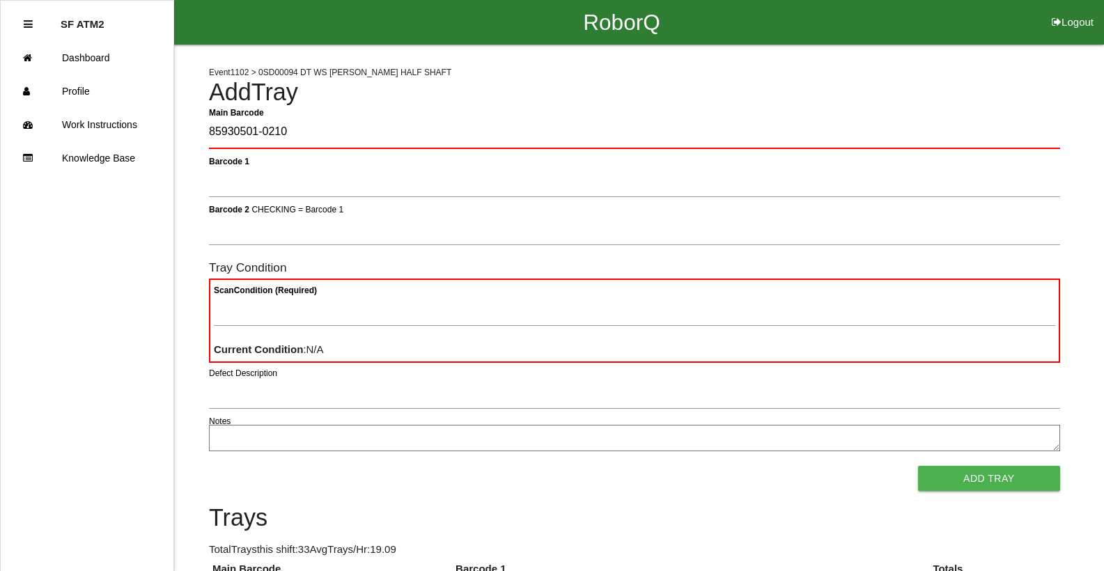
type Barcode "85930501-0210"
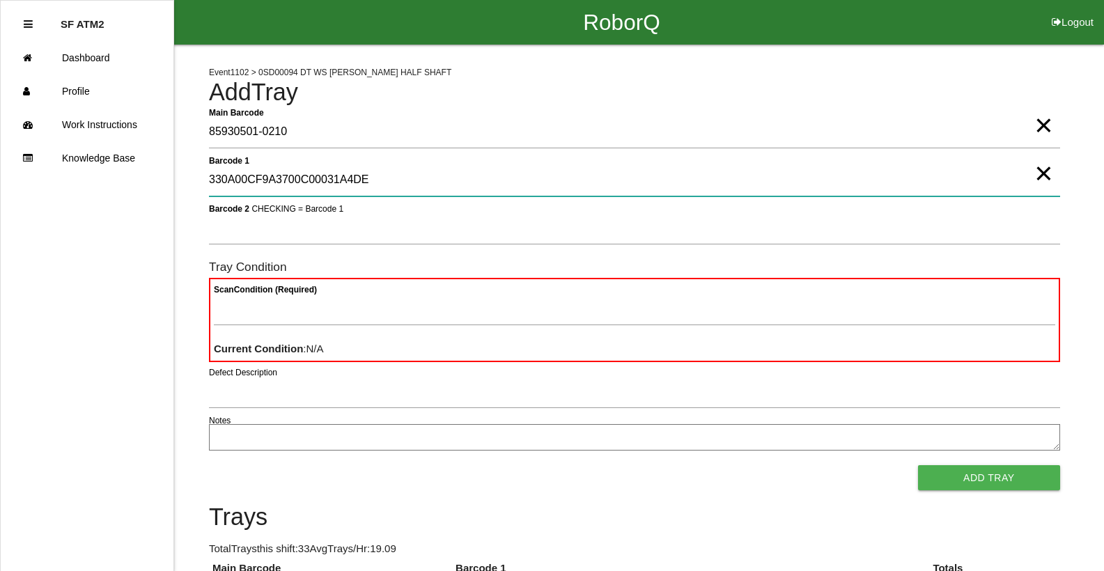
type 1 "330A00CF9A3700C00031A4DE"
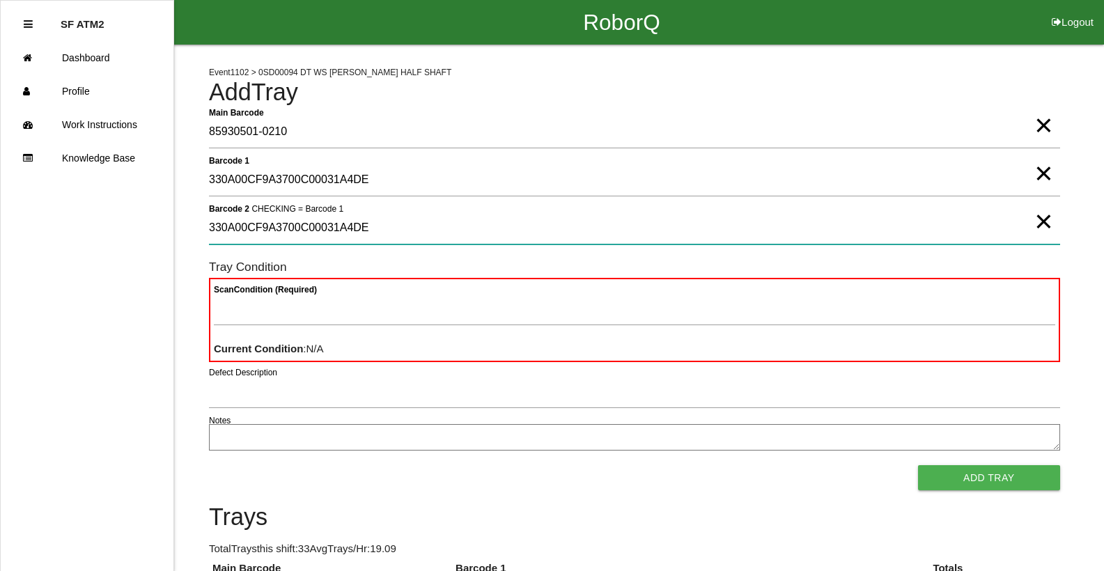
type 2 "330A00CF9A3700C00031A4DE"
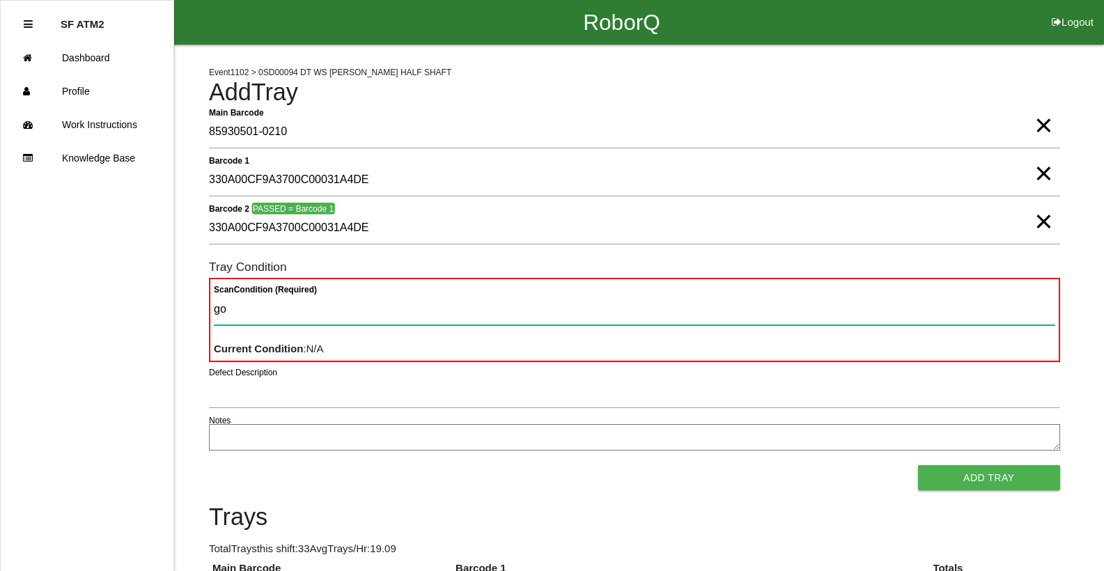
type Condition "goo"
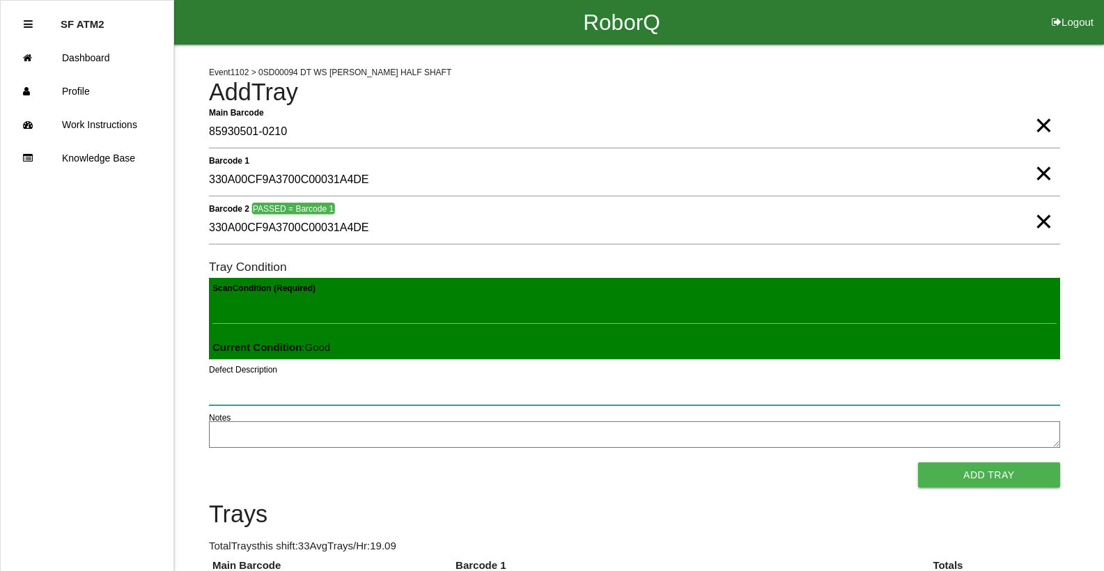
click at [918, 462] on button "Add Tray" at bounding box center [989, 474] width 142 height 25
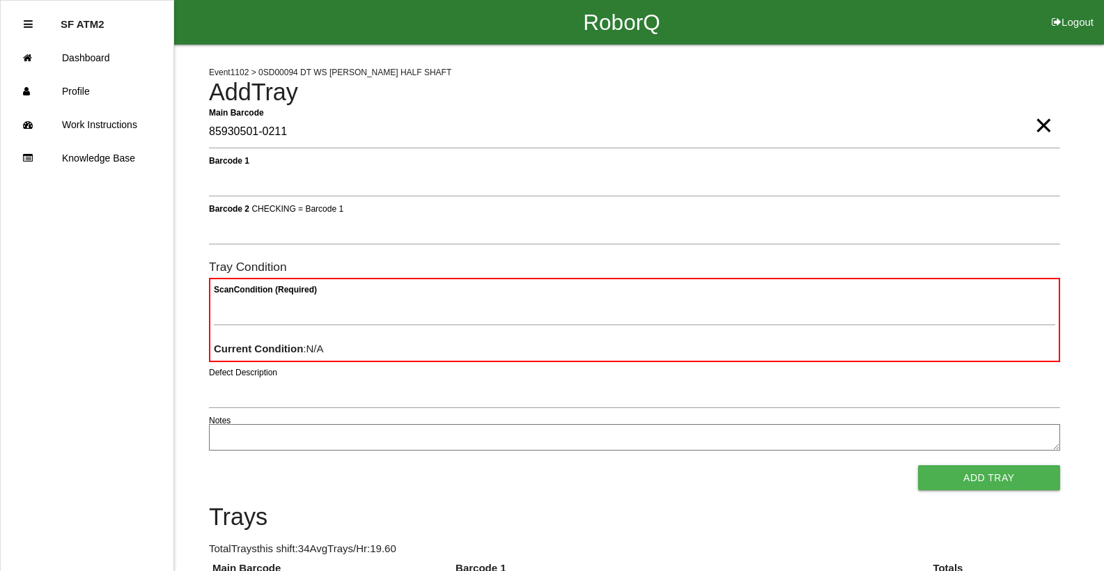
type Barcode "85930501-0211"
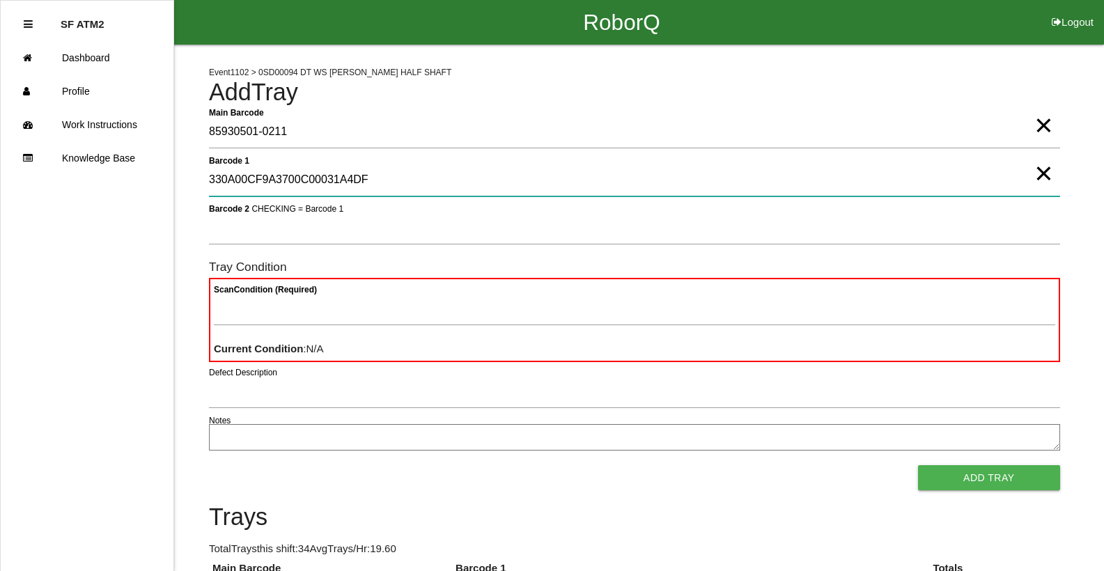
type 1 "330A00CF9A3700C00031A4DF"
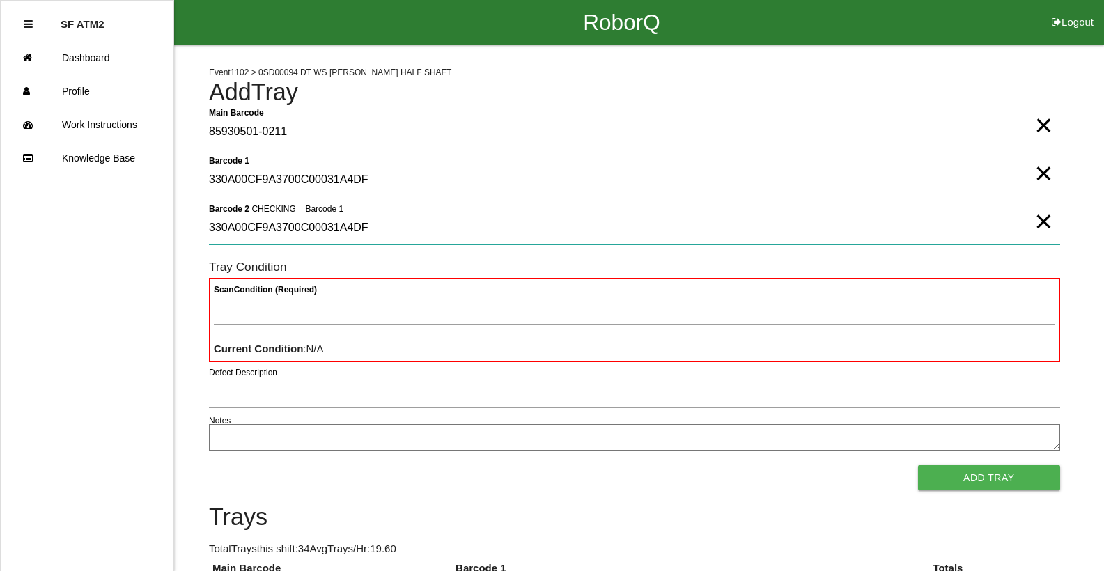
type 2 "330A00CF9A3700C00031A4DF"
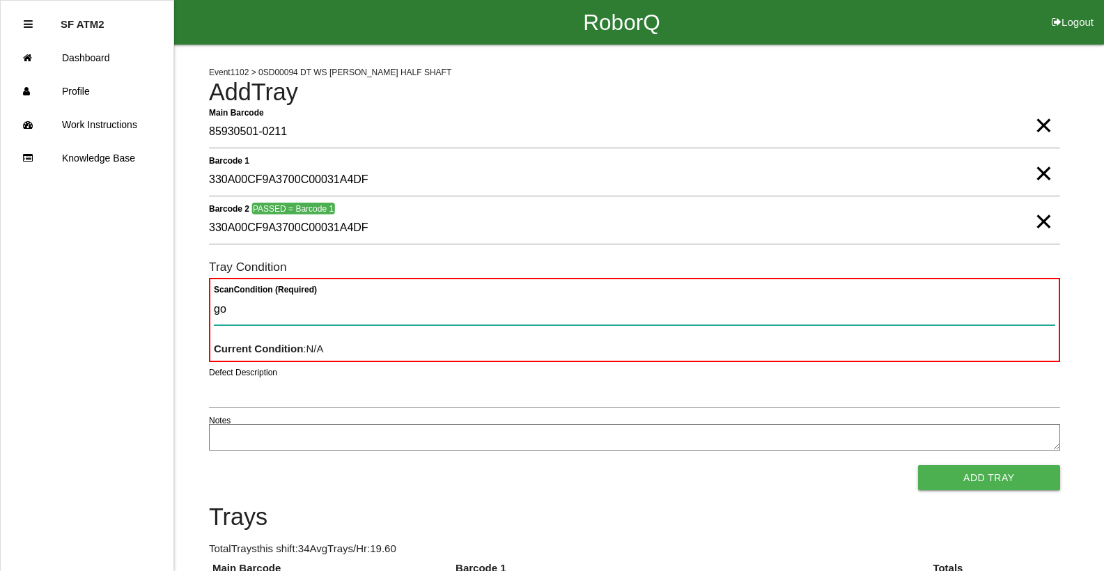
type Condition "goo"
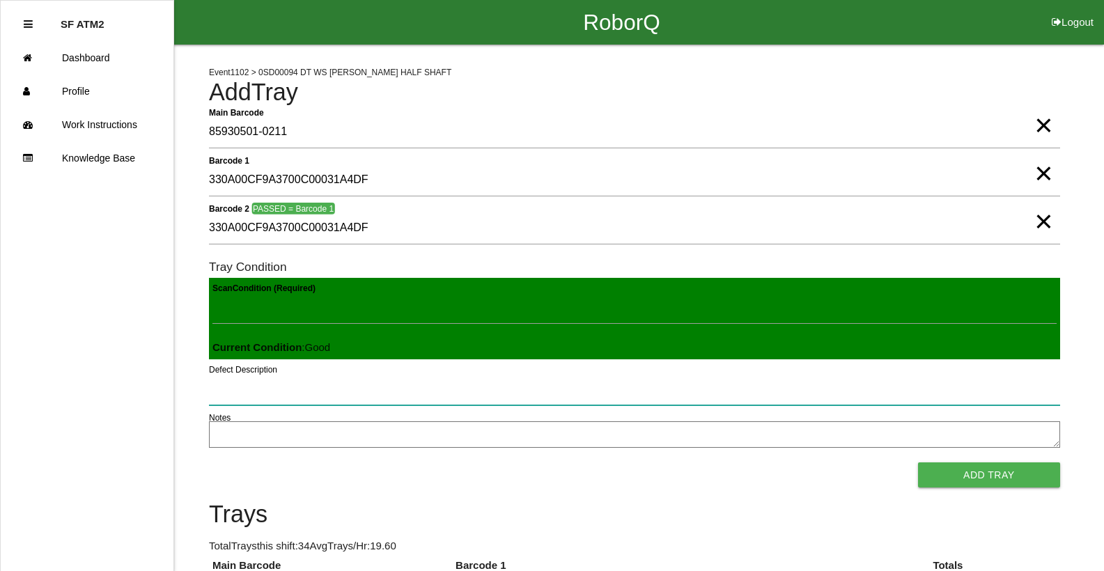
click at [918, 462] on button "Add Tray" at bounding box center [989, 474] width 142 height 25
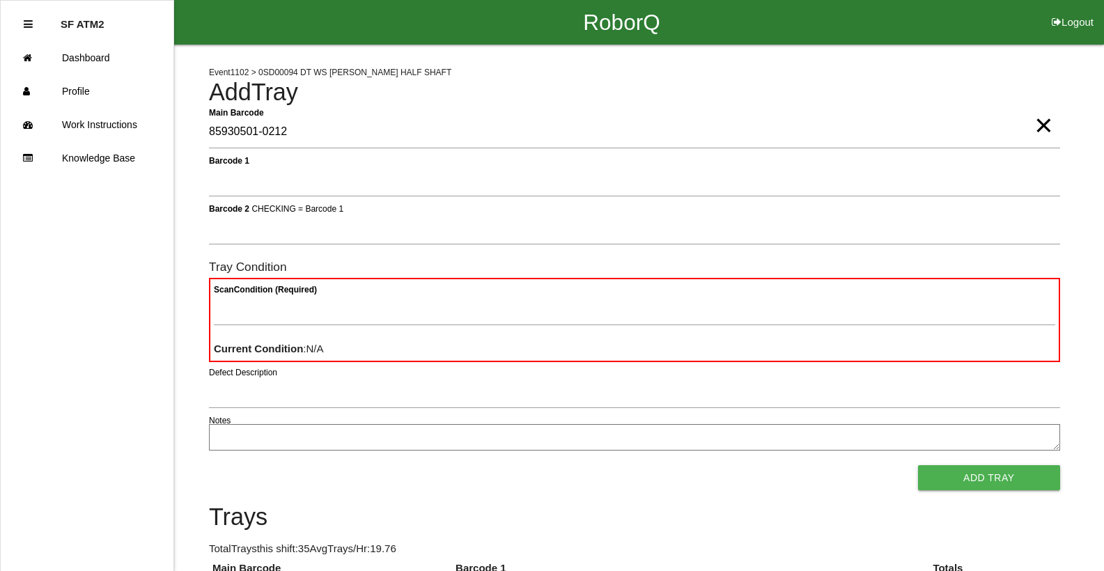
type Barcode "85930501-0212"
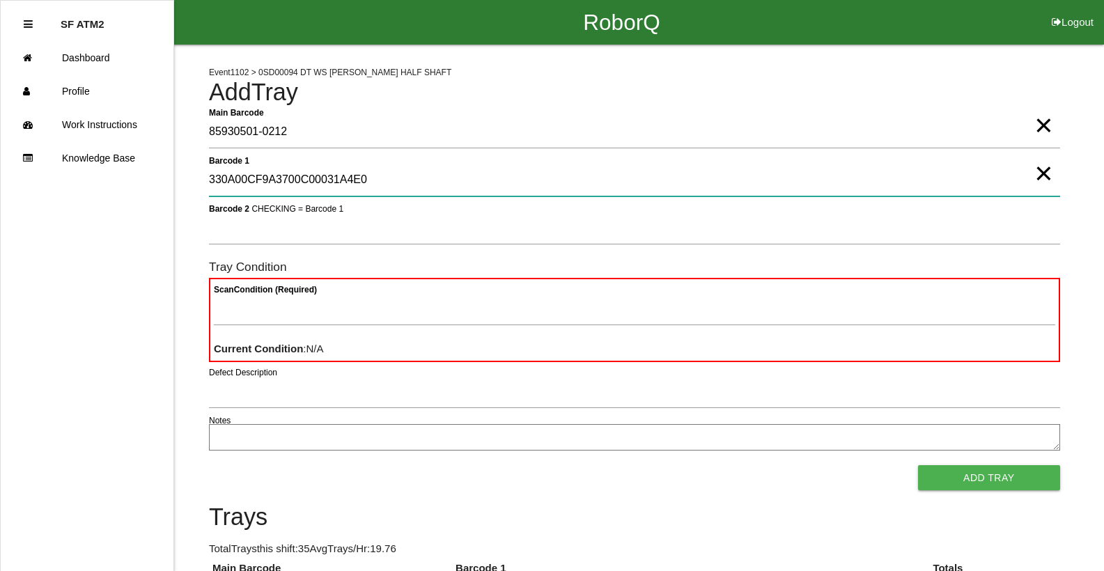
type 1 "330A00CF9A3700C00031A4E0"
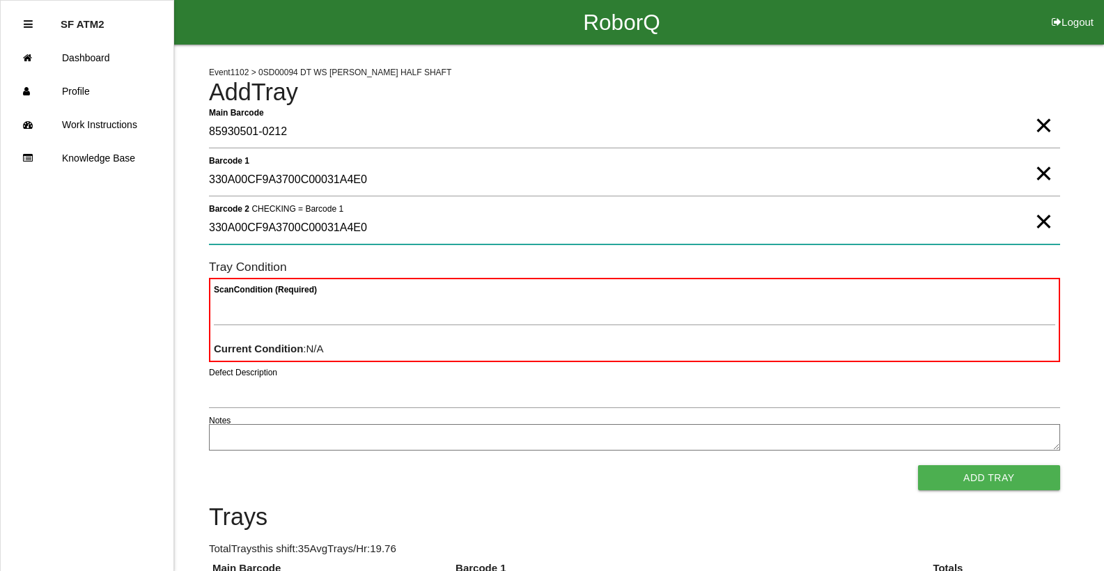
type 2 "330A00CF9A3700C00031A4E0"
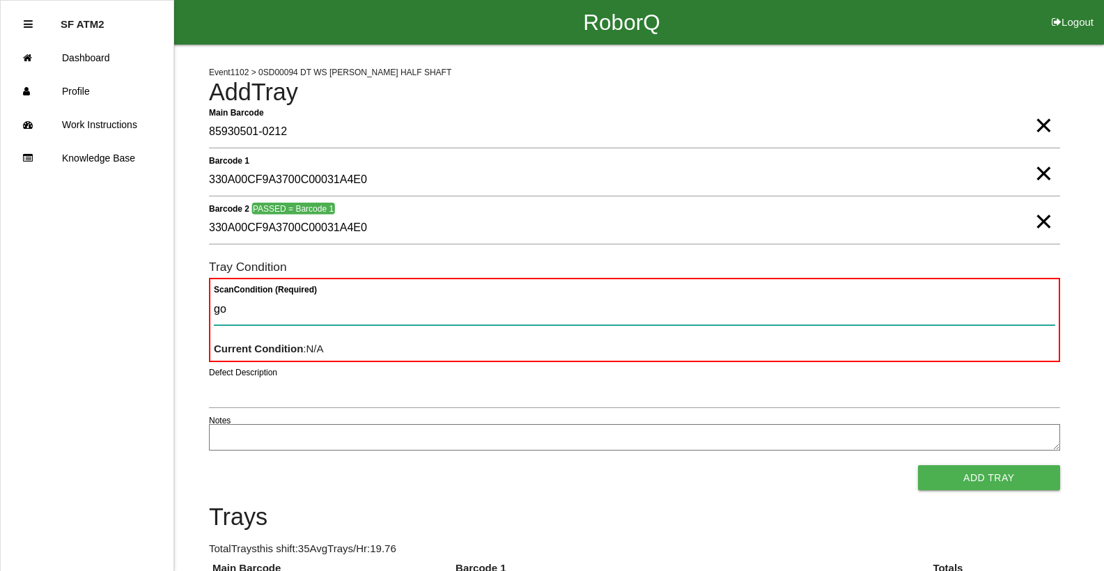
type Condition "goo"
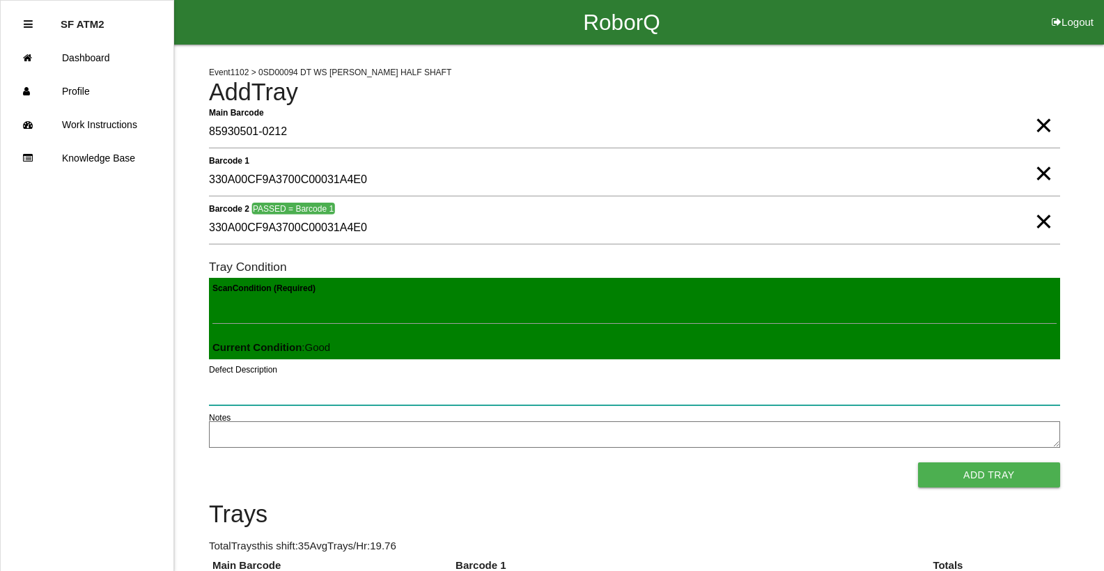
click at [918, 462] on button "Add Tray" at bounding box center [989, 474] width 142 height 25
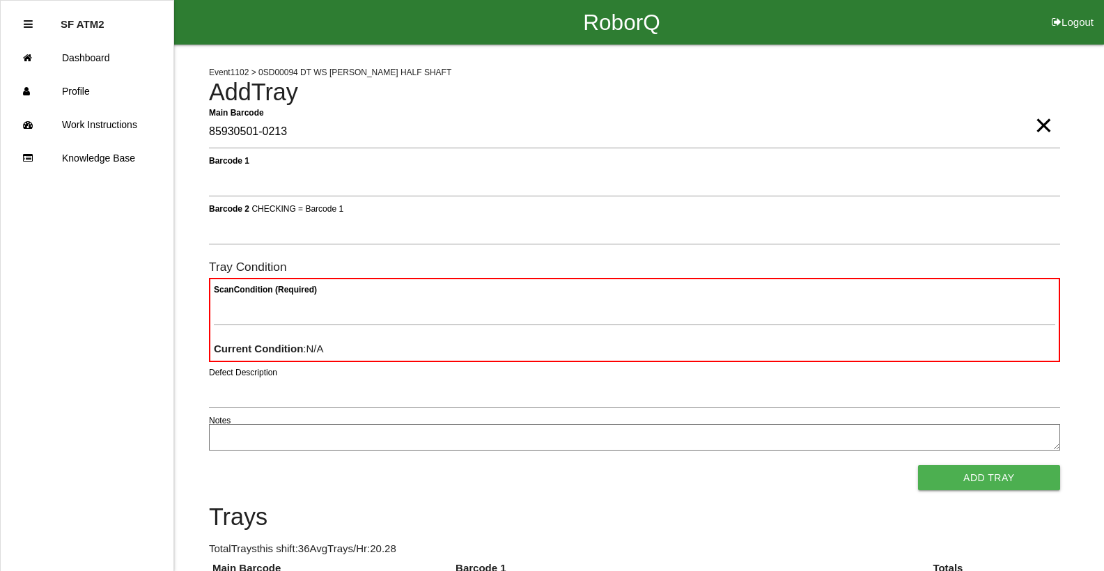
type Barcode "85930501-0213"
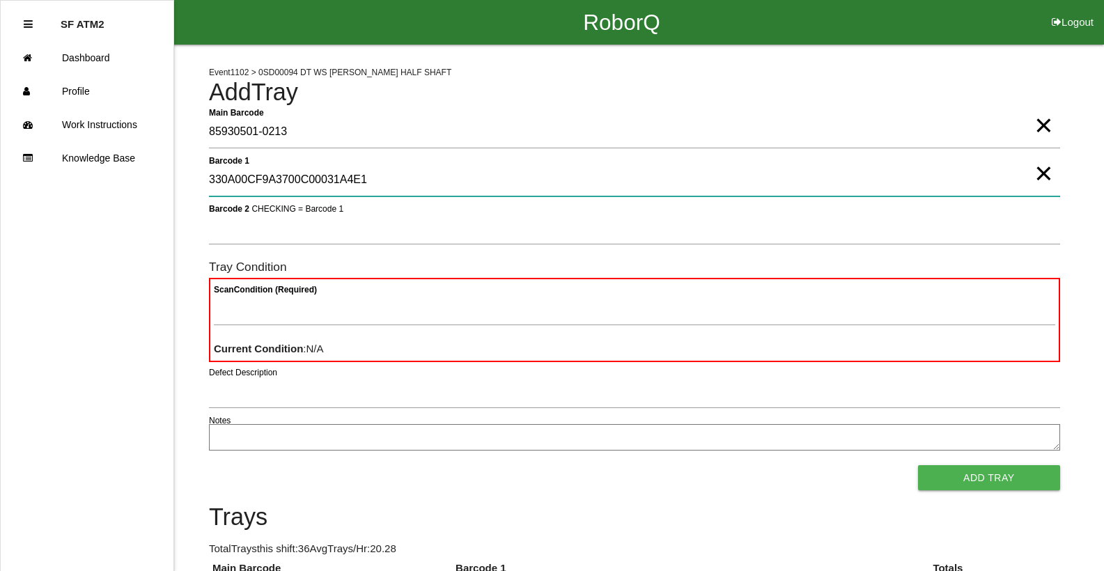
type 1 "330A00CF9A3700C00031A4E1"
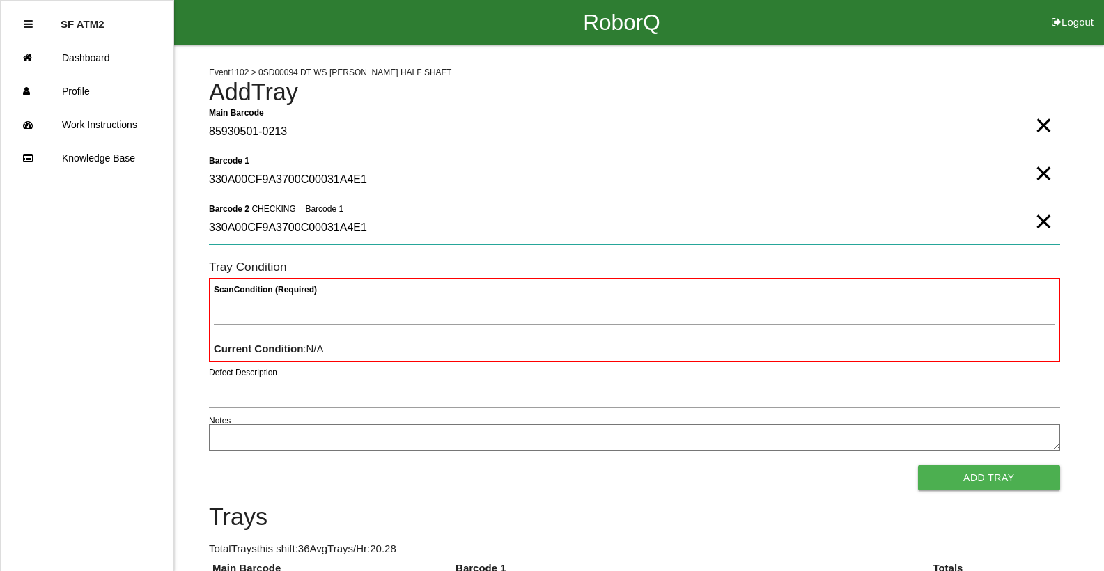
type 2 "330A00CF9A3700C00031A4E1"
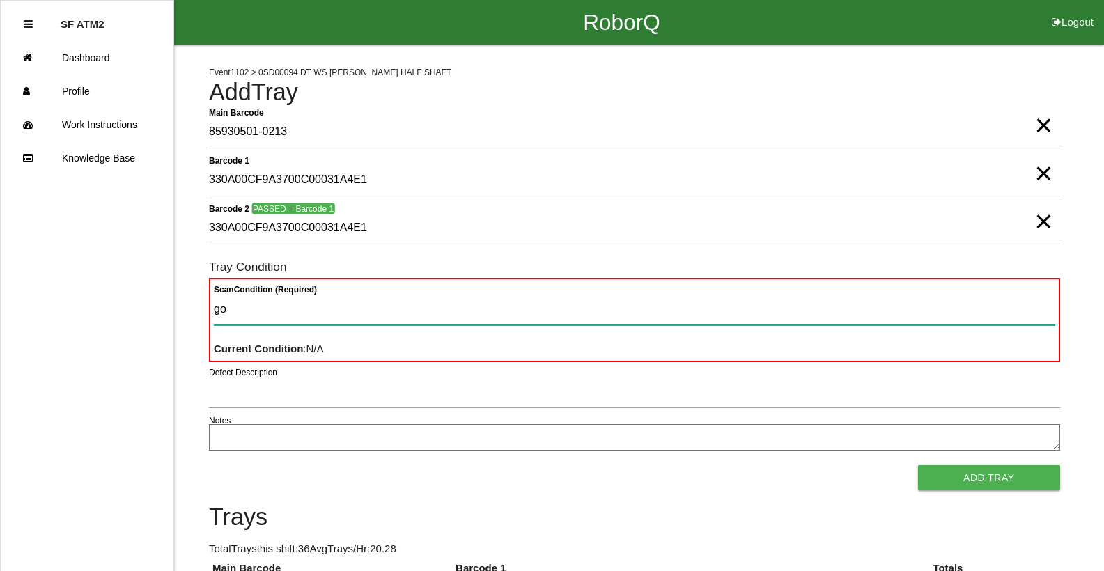
type Condition "goo"
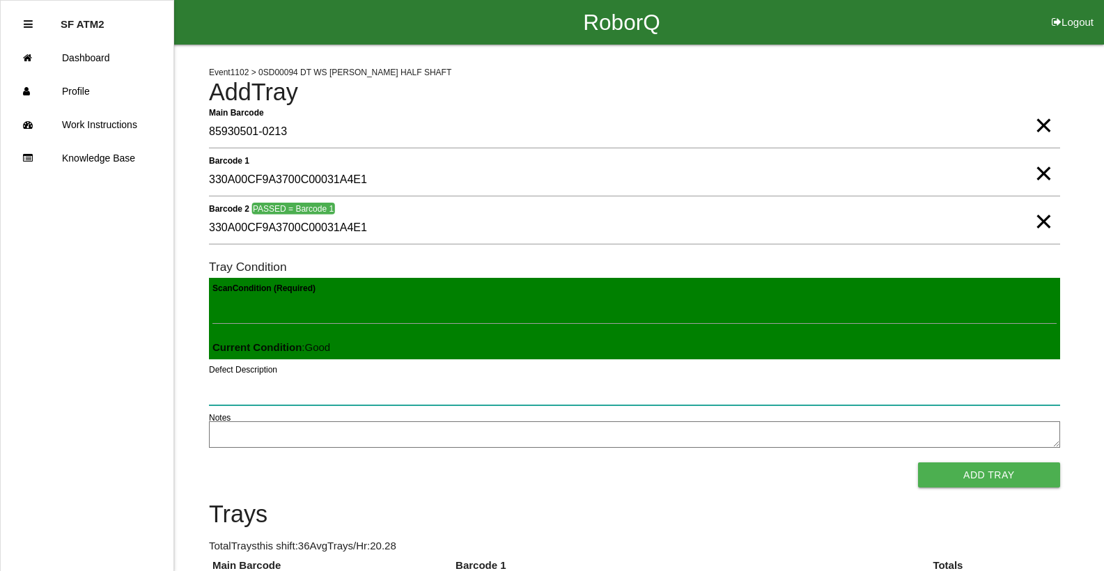
click at [918, 462] on button "Add Tray" at bounding box center [989, 474] width 142 height 25
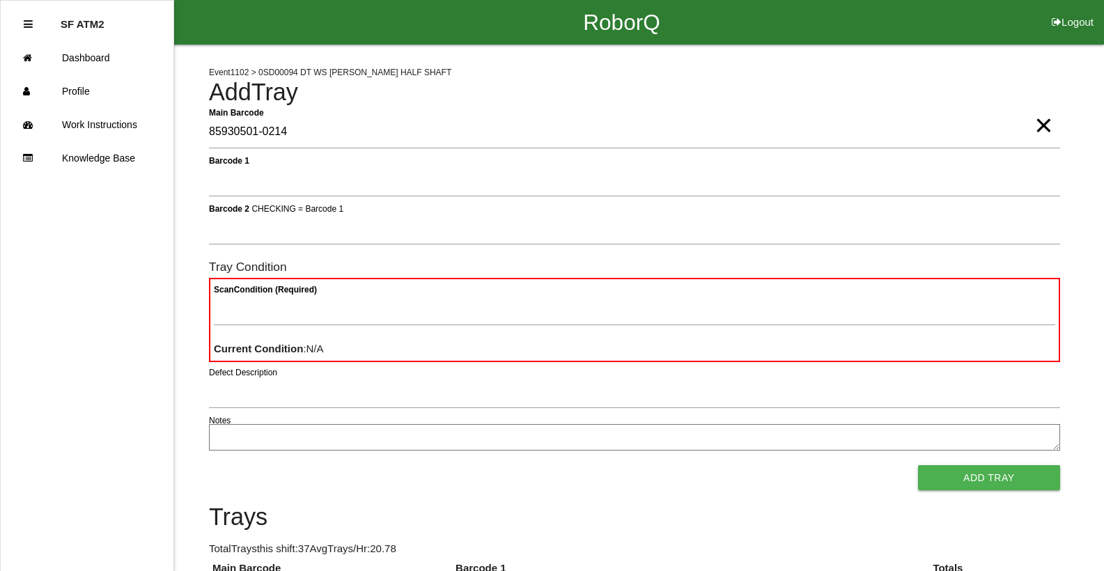
type Barcode "85930501-0214"
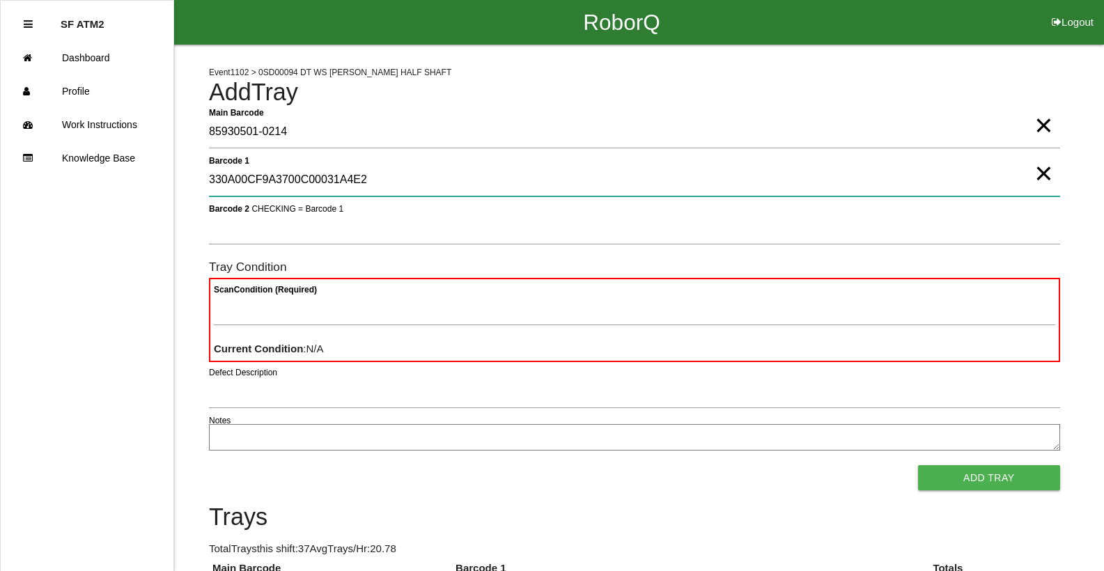
type 1 "330A00CF9A3700C00031A4E2"
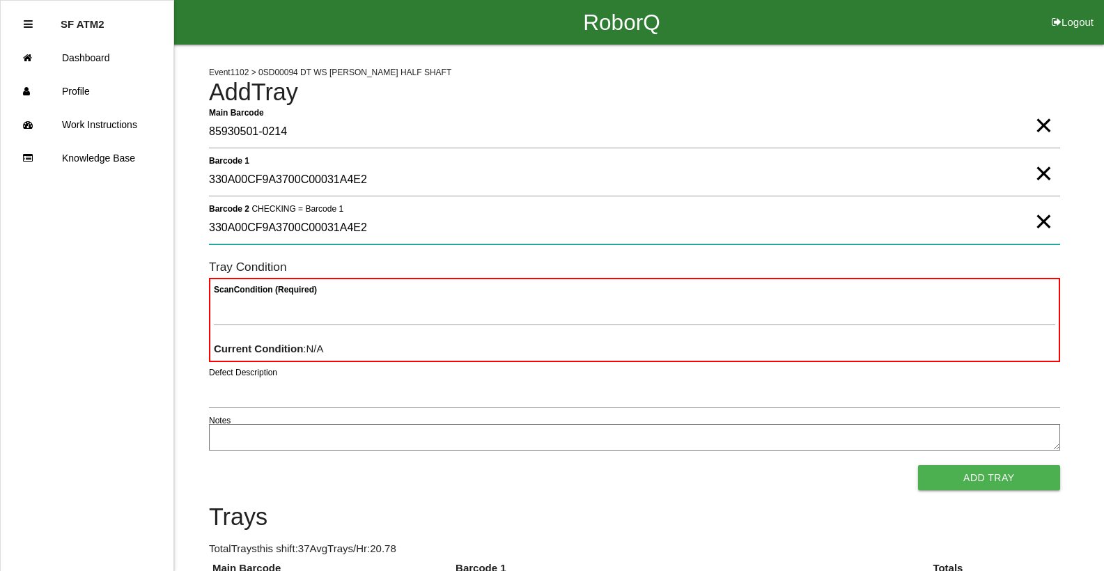
type 2 "330A00CF9A3700C00031A4E2"
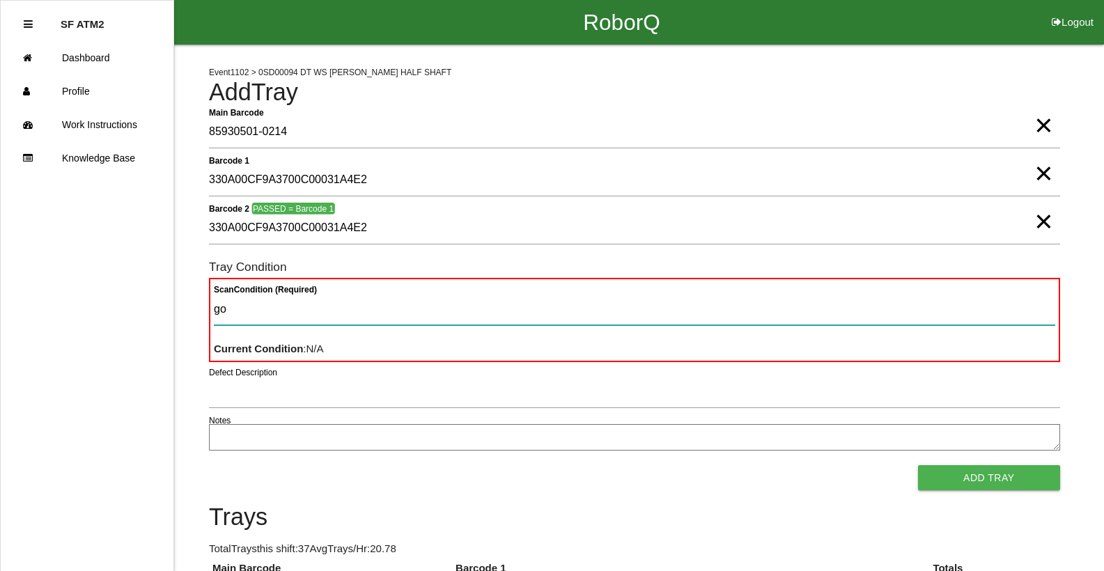
type Condition "goo"
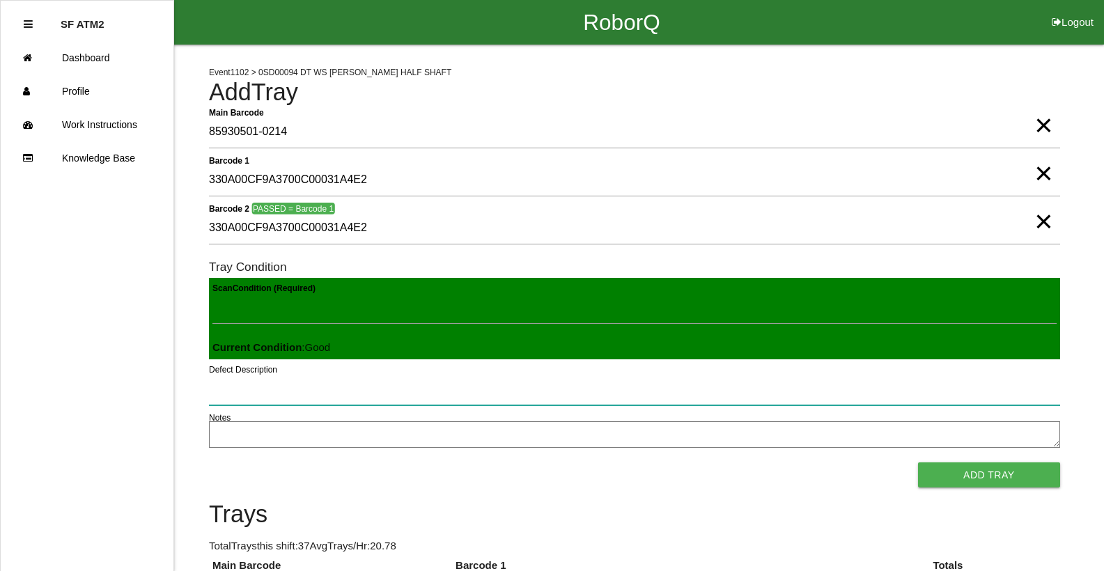
click at [918, 462] on button "Add Tray" at bounding box center [989, 474] width 142 height 25
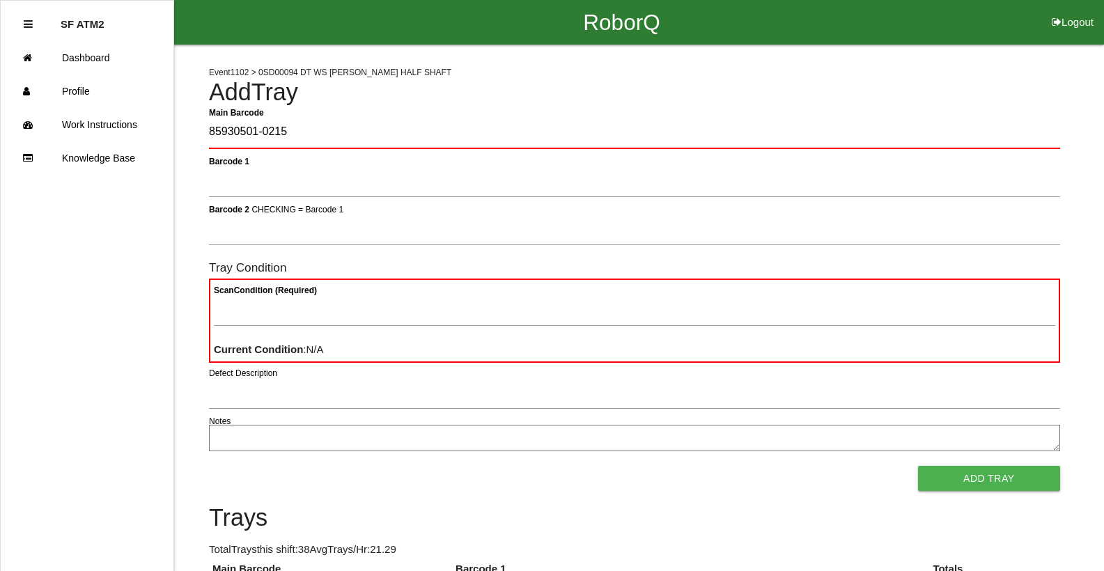
type Barcode "85930501-0215"
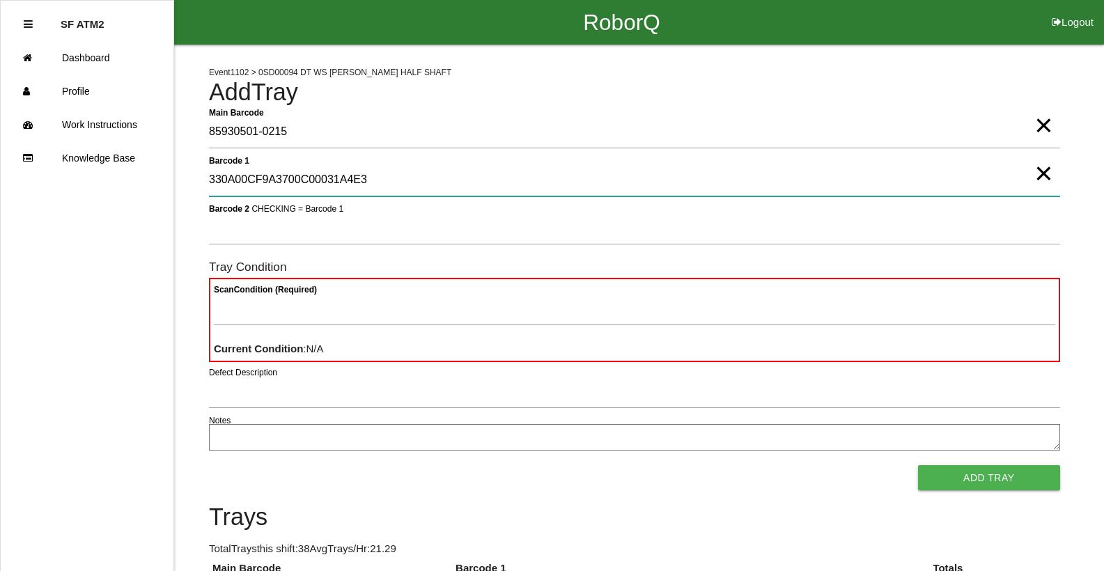
type 1 "330A00CF9A3700C00031A4E3"
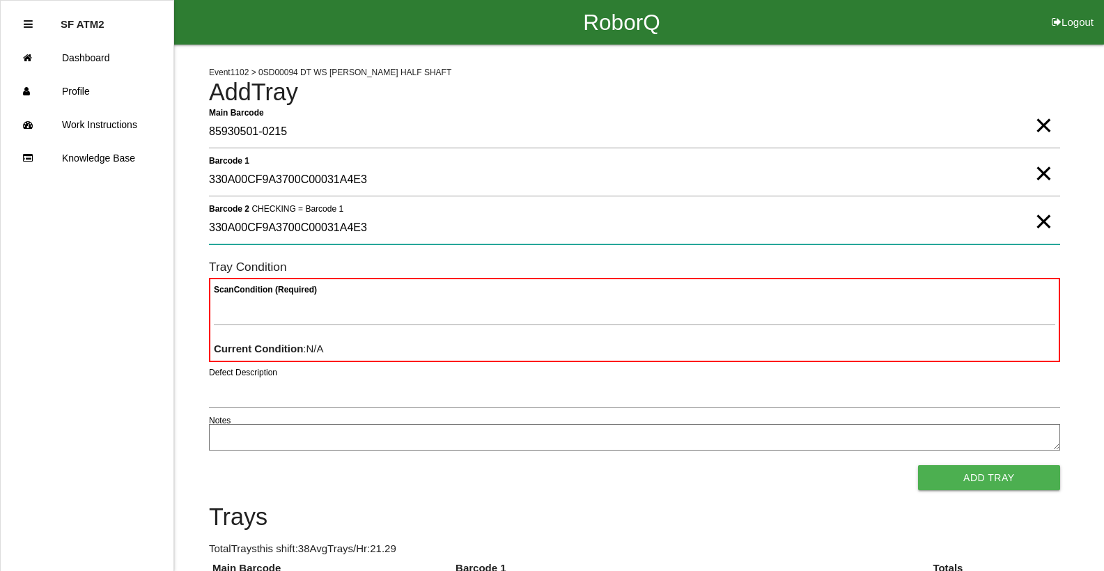
type 2 "330A00CF9A3700C00031A4E3"
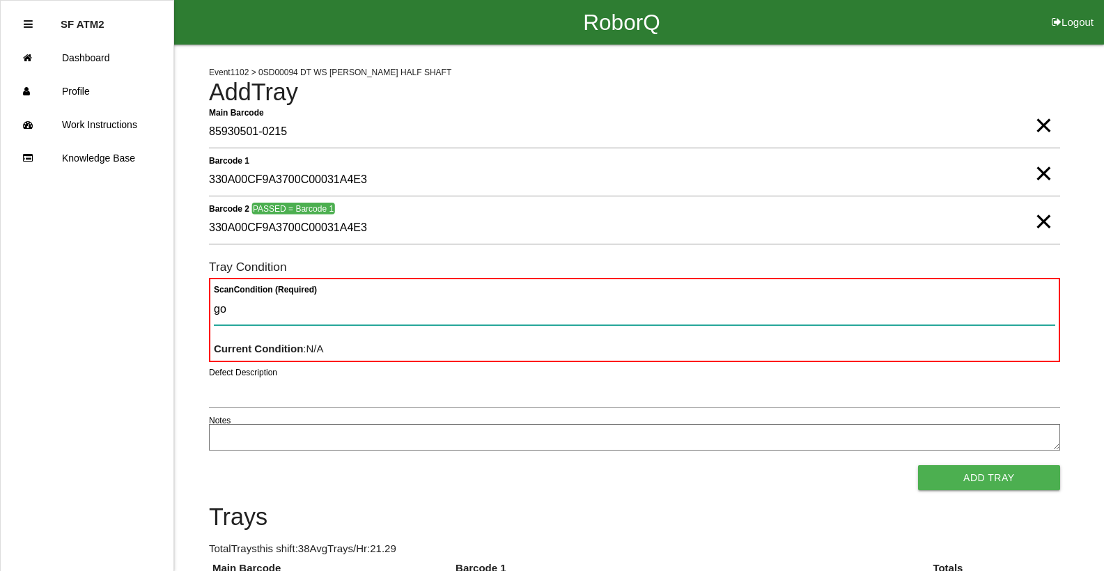
type Condition "goo"
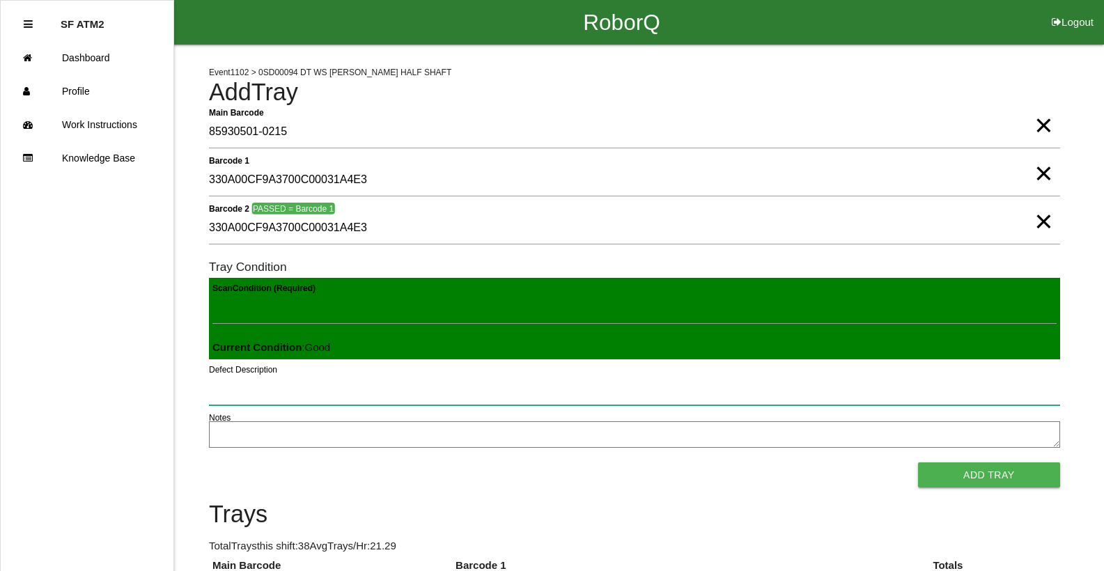
click at [918, 462] on button "Add Tray" at bounding box center [989, 474] width 142 height 25
